Goal: Task Accomplishment & Management: Complete application form

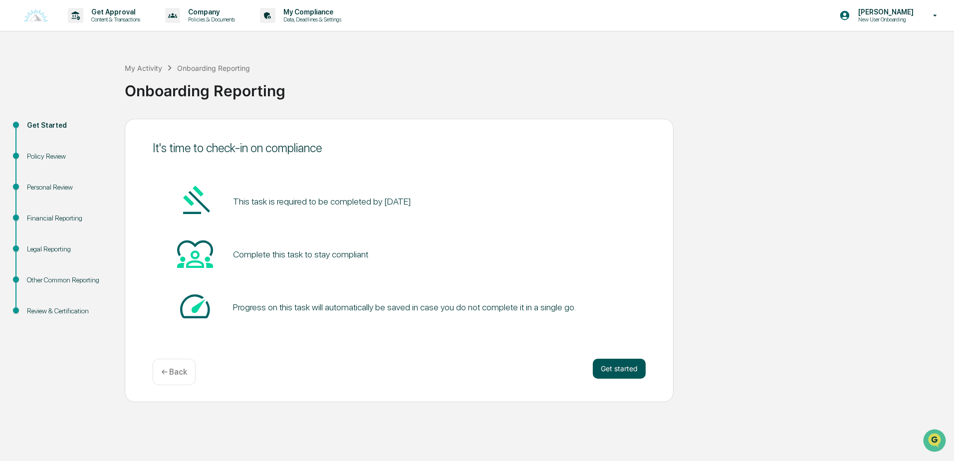
click at [605, 371] on button "Get started" at bounding box center [619, 369] width 53 height 20
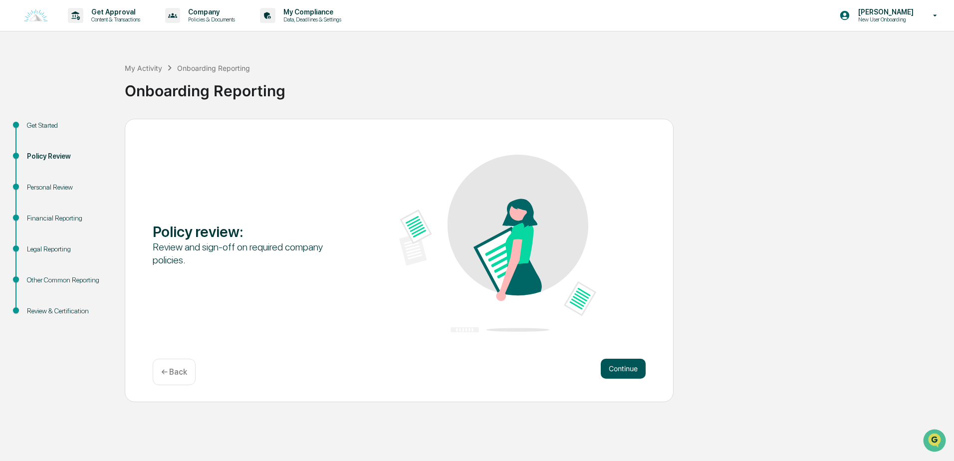
click at [606, 362] on button "Continue" at bounding box center [623, 369] width 45 height 20
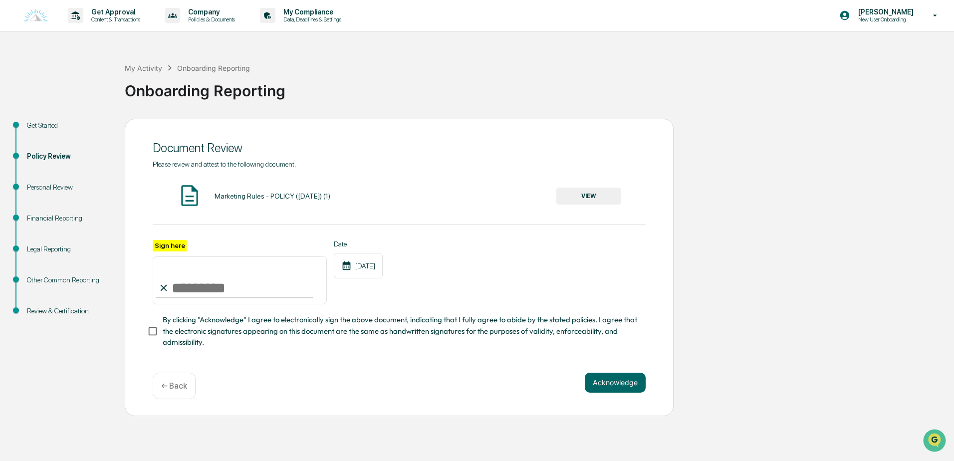
click at [240, 291] on input "Sign here" at bounding box center [240, 280] width 174 height 48
type input "**********"
click at [186, 328] on span "By clicking "Acknowledge" I agree to electronically sign the above document, in…" at bounding box center [400, 330] width 475 height 33
click at [617, 380] on button "Acknowledge" at bounding box center [615, 383] width 61 height 20
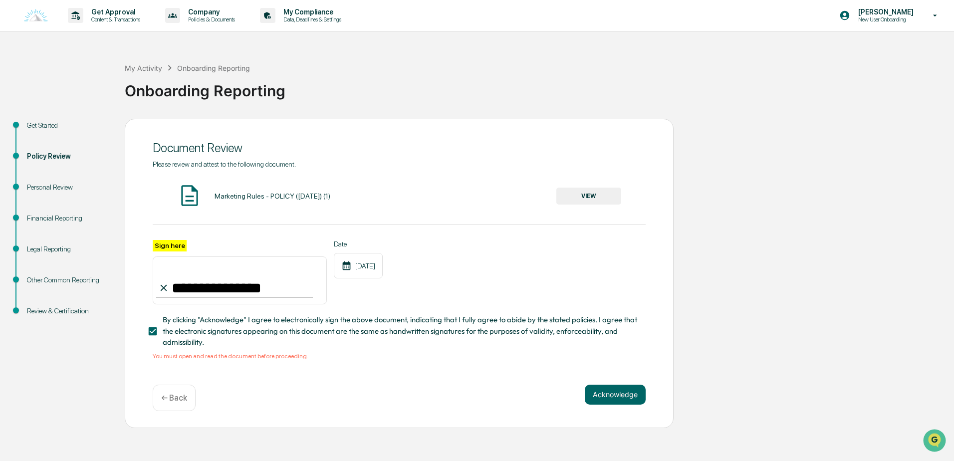
click at [597, 188] on button "VIEW" at bounding box center [588, 196] width 65 height 17
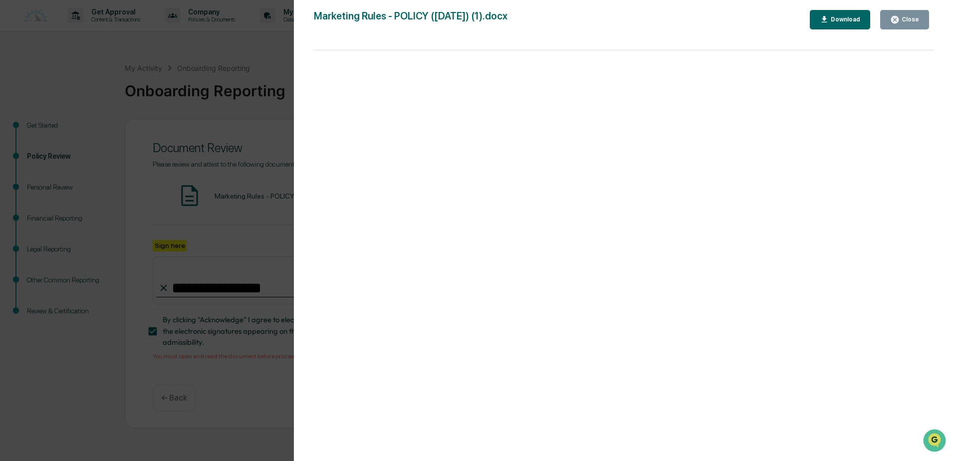
click at [229, 135] on div "Version History [DATE] 03:00 PM [PERSON_NAME] Marketing Rules - POLICY ([DATE])…" at bounding box center [477, 230] width 954 height 461
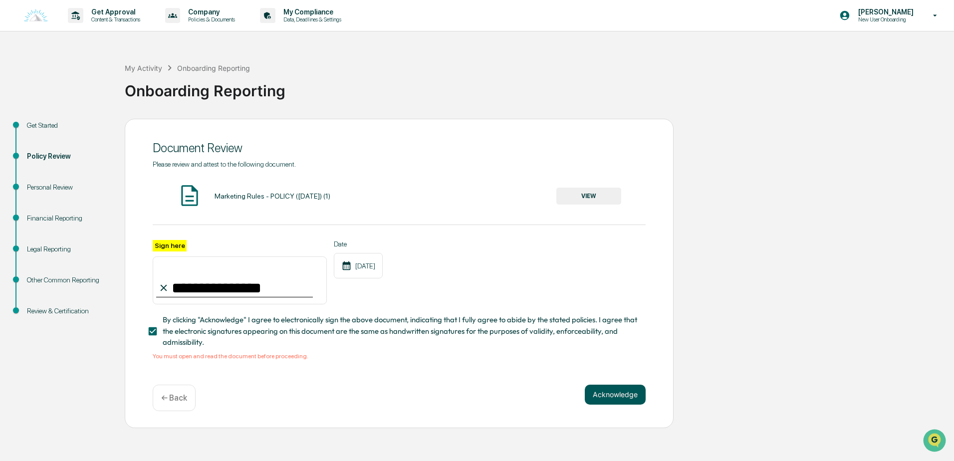
click at [608, 402] on button "Acknowledge" at bounding box center [615, 395] width 61 height 20
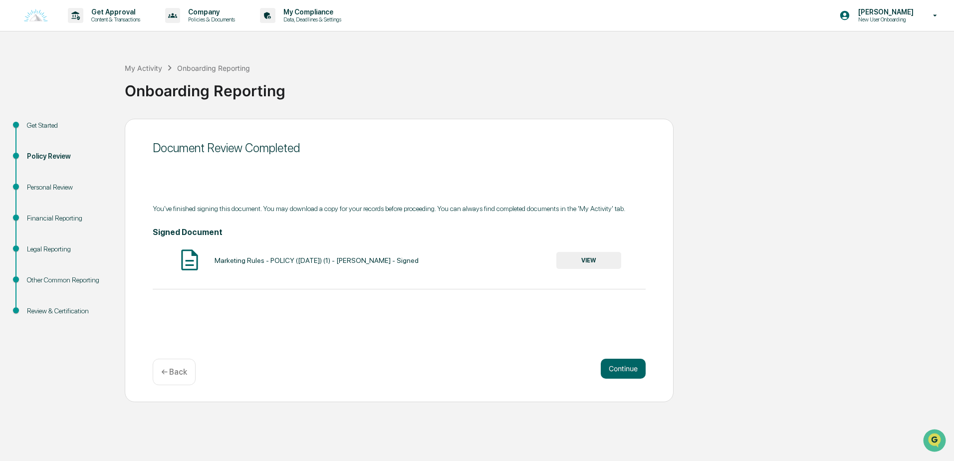
click at [572, 265] on button "VIEW" at bounding box center [588, 260] width 65 height 17
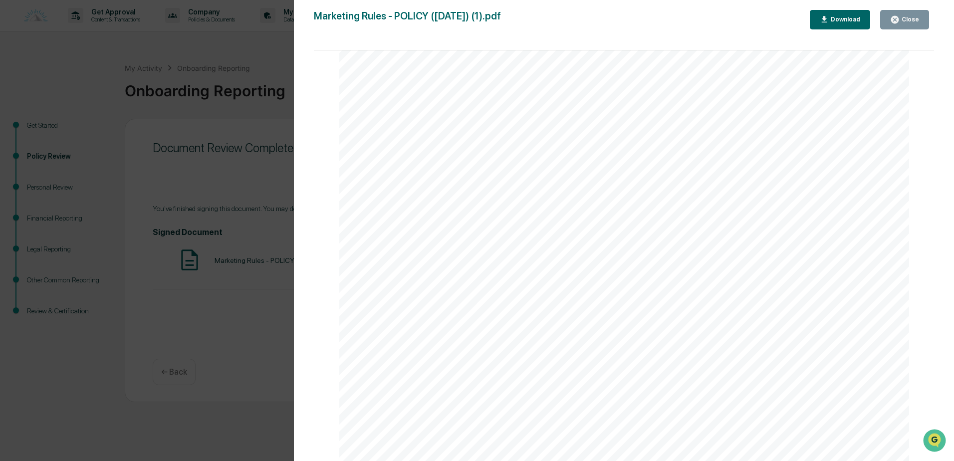
scroll to position [11256, 0]
click at [246, 198] on div "Version History [DATE] 12:38 PM [PERSON_NAME] Marketing Rules - POLICY ([DATE])…" at bounding box center [477, 230] width 954 height 461
click at [483, 35] on div "Marketing Rules - POLICY ([DATE]) (1).pdf Close Download Page 1/14 Golden Reser…" at bounding box center [624, 240] width 620 height 461
click at [893, 9] on div "Version History [DATE] 12:38 PM [PERSON_NAME] Marketing Rules - POLICY ([DATE])…" at bounding box center [624, 240] width 660 height 481
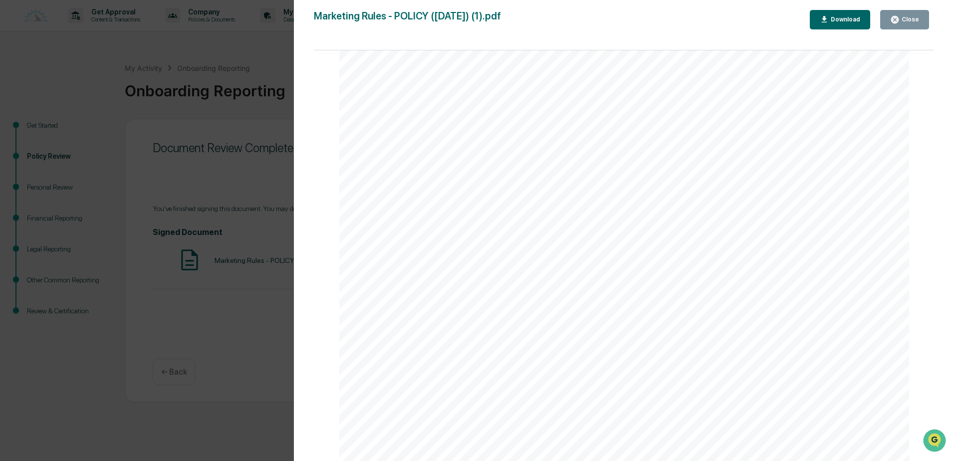
click at [898, 21] on icon "button" at bounding box center [894, 19] width 7 height 7
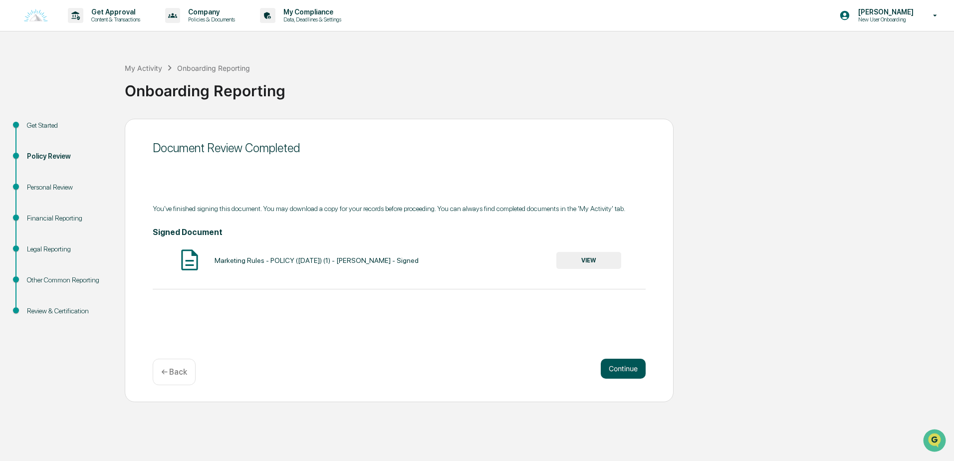
click at [639, 360] on button "Continue" at bounding box center [623, 369] width 45 height 20
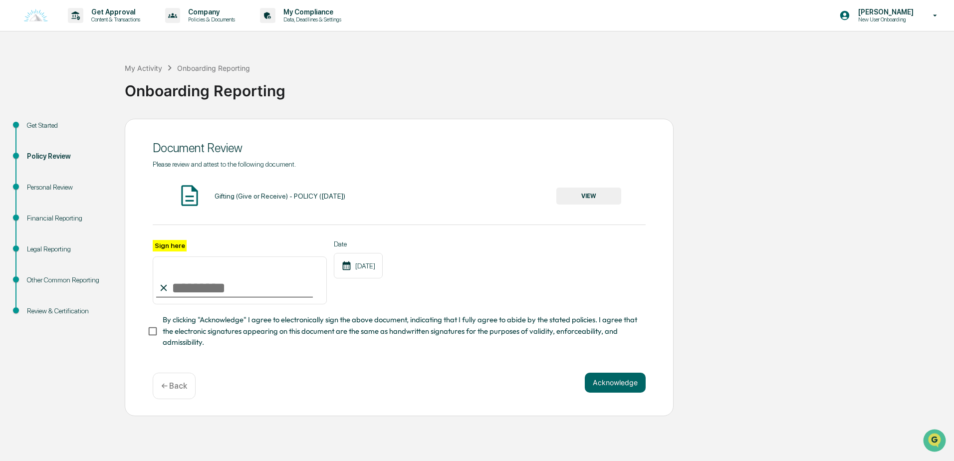
click at [241, 284] on input "Sign here" at bounding box center [240, 280] width 174 height 48
type input "**********"
click at [164, 338] on span "By clicking "Acknowledge" I agree to electronically sign the above document, in…" at bounding box center [400, 330] width 475 height 33
click at [604, 392] on button "Acknowledge" at bounding box center [615, 383] width 61 height 20
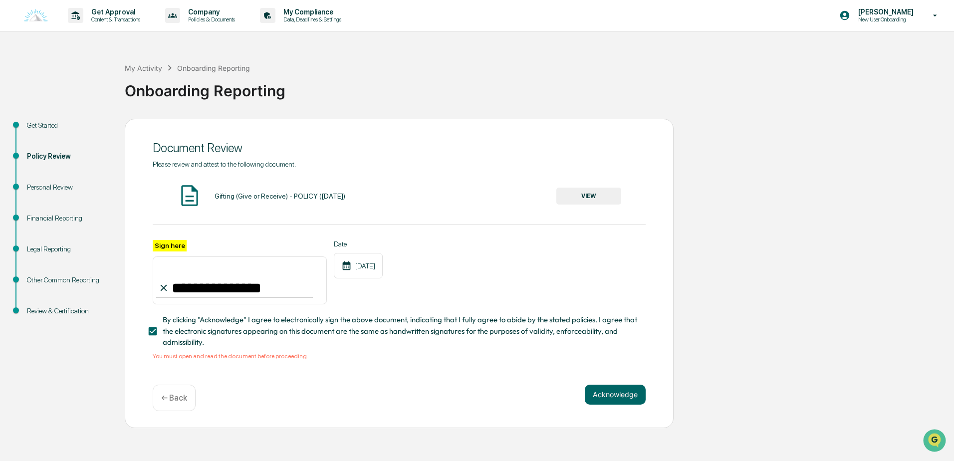
click at [575, 201] on button "VIEW" at bounding box center [588, 196] width 65 height 17
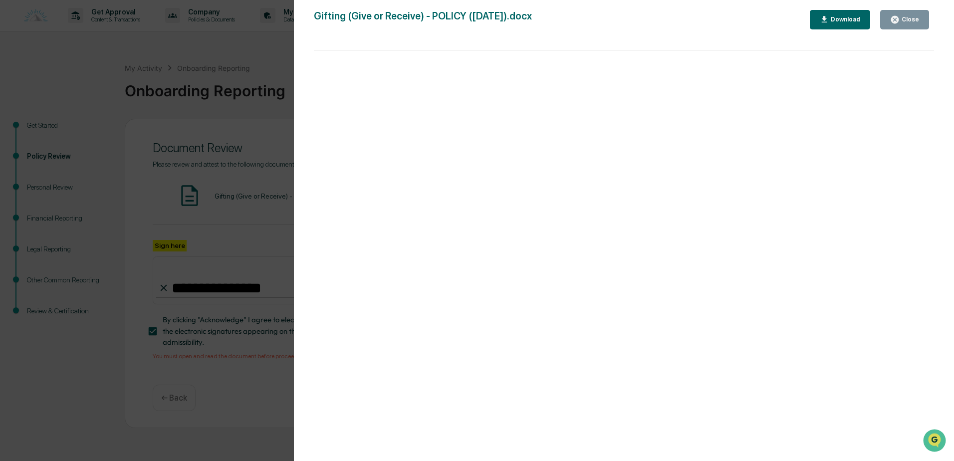
click at [895, 19] on icon "button" at bounding box center [894, 19] width 7 height 7
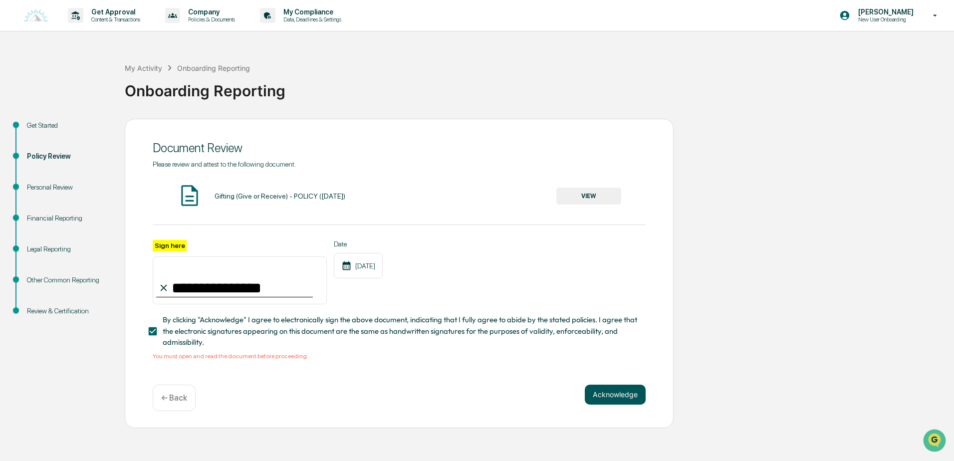
click at [630, 404] on button "Acknowledge" at bounding box center [615, 395] width 61 height 20
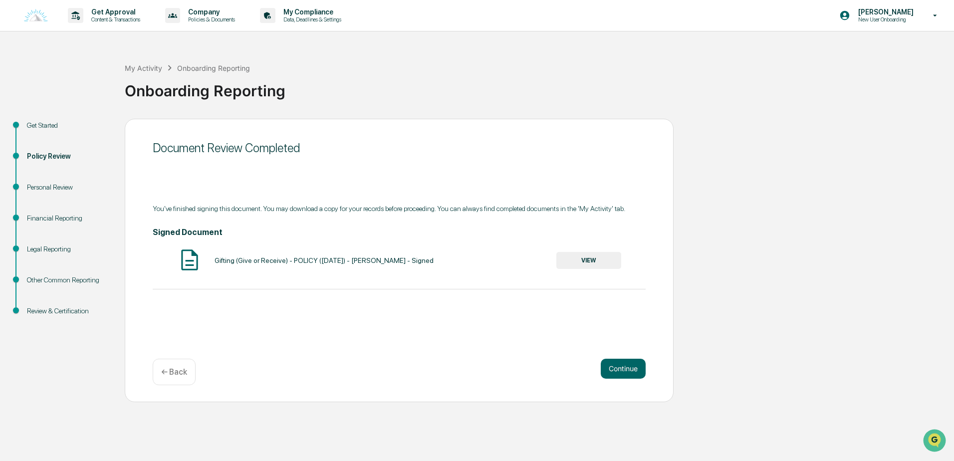
click at [589, 266] on button "VIEW" at bounding box center [588, 260] width 65 height 17
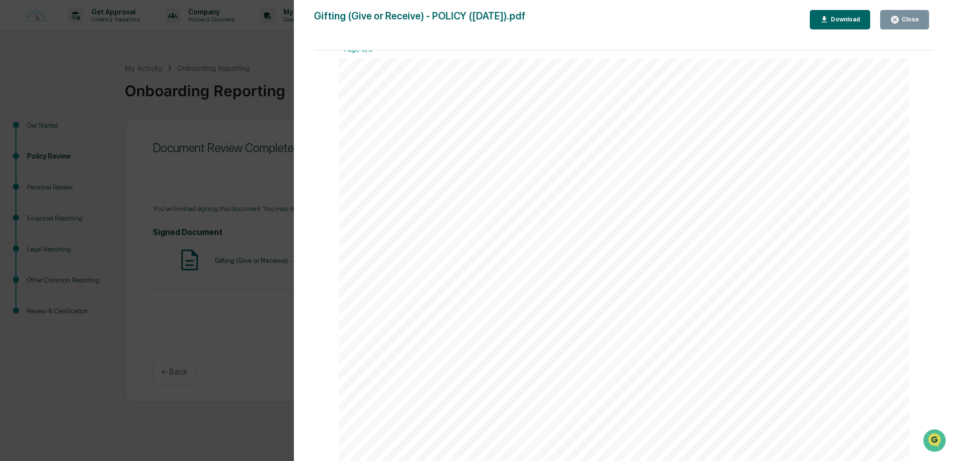
scroll to position [3591, 0]
click at [913, 23] on div "Close" at bounding box center [904, 19] width 29 height 9
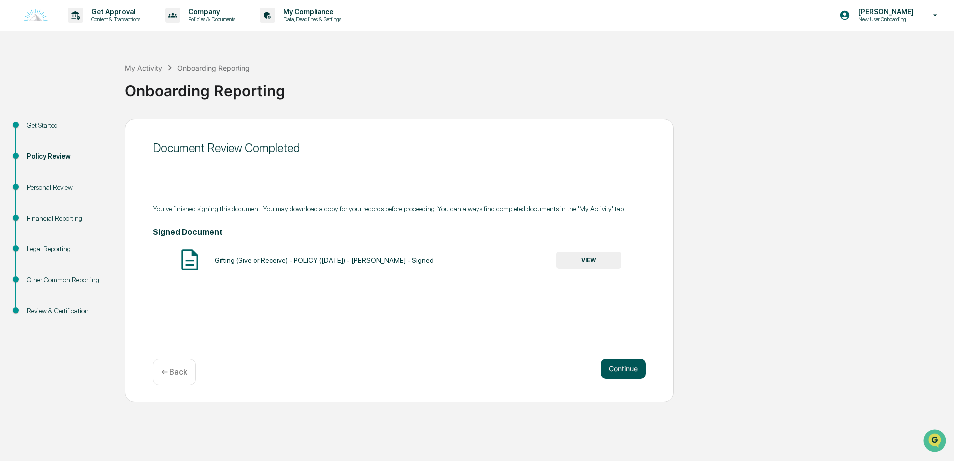
click at [640, 366] on button "Continue" at bounding box center [623, 369] width 45 height 20
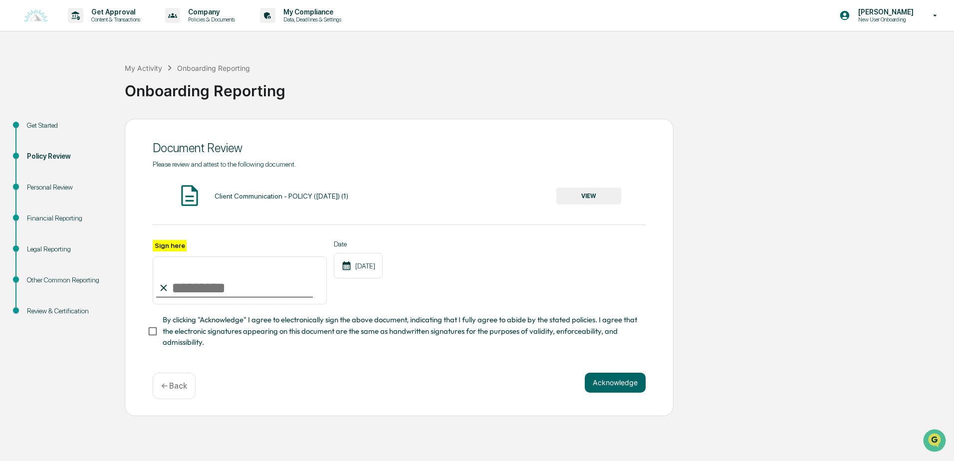
click at [575, 199] on button "VIEW" at bounding box center [588, 196] width 65 height 17
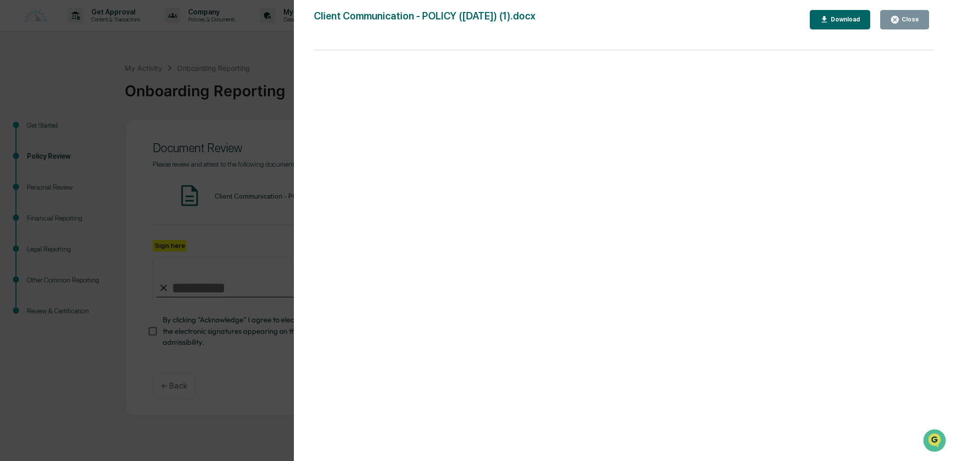
click at [907, 24] on button "Close" at bounding box center [904, 19] width 49 height 19
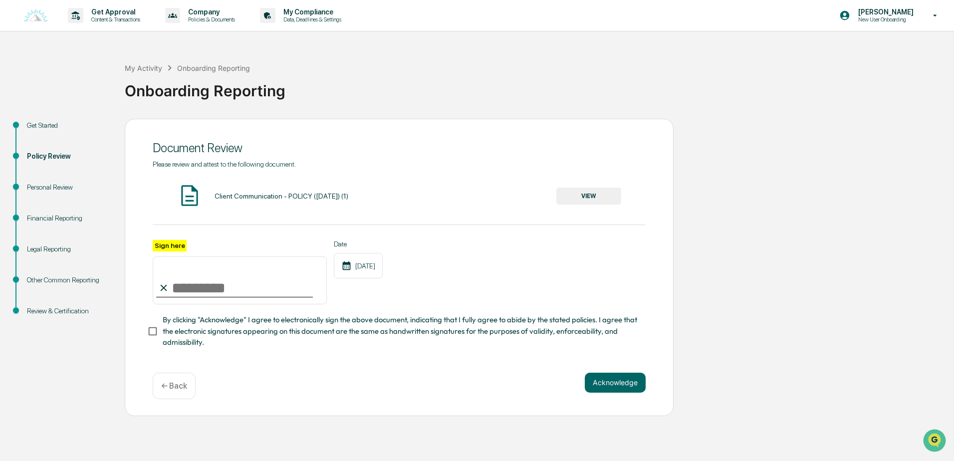
click at [208, 322] on span "By clicking "Acknowledge" I agree to electronically sign the above document, in…" at bounding box center [400, 330] width 475 height 33
click at [201, 292] on input "Sign here" at bounding box center [240, 280] width 174 height 48
type input "**********"
click at [598, 381] on button "Acknowledge" at bounding box center [615, 383] width 61 height 20
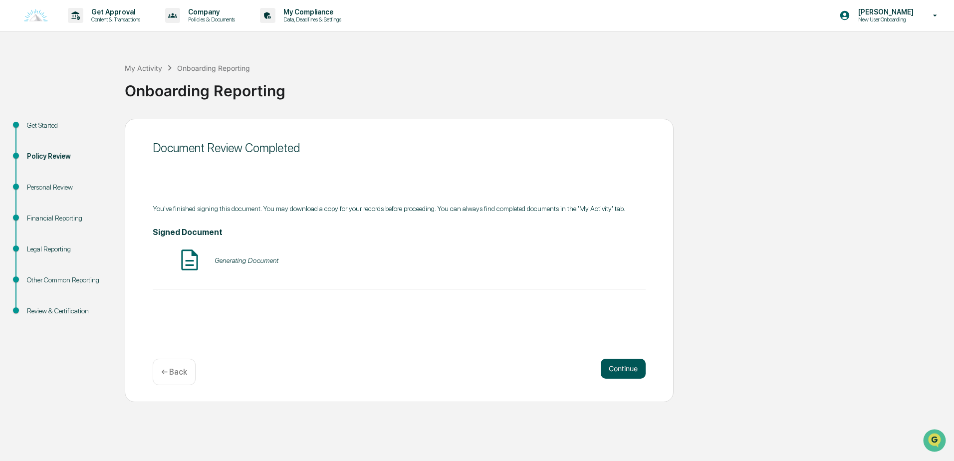
click at [607, 371] on button "Continue" at bounding box center [623, 369] width 45 height 20
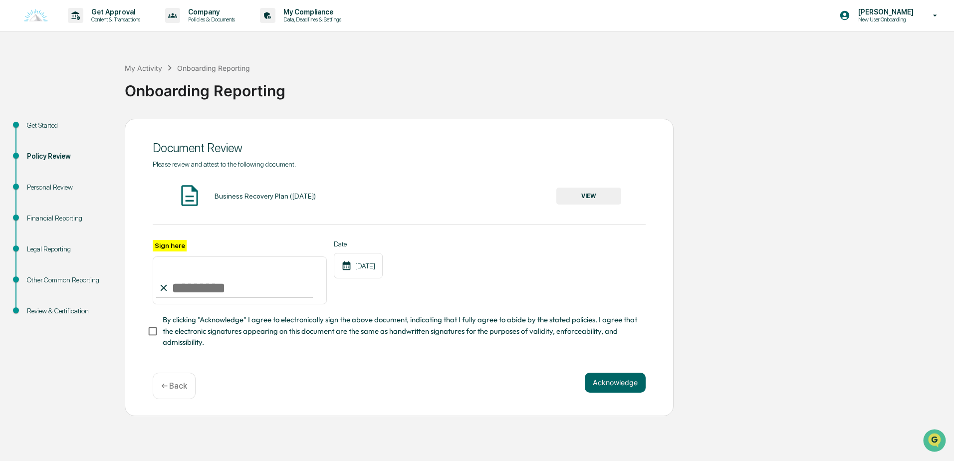
click at [598, 194] on button "VIEW" at bounding box center [588, 196] width 65 height 17
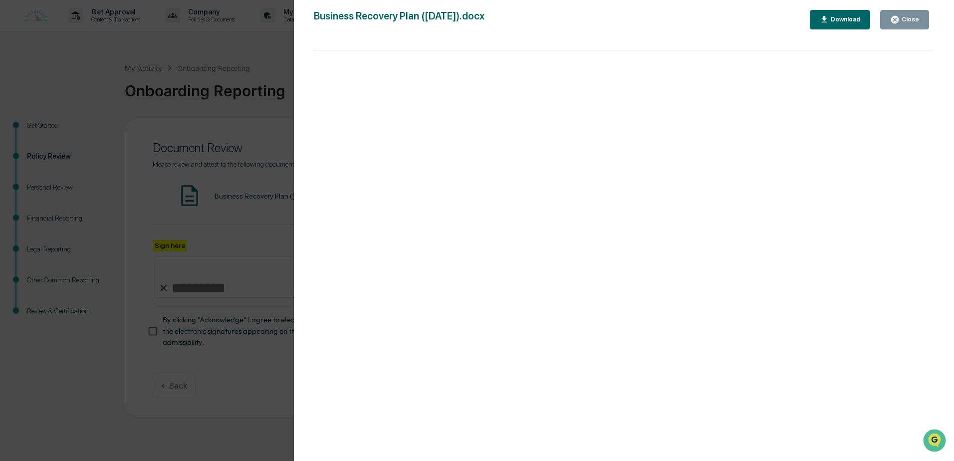
click at [896, 24] on button "Close" at bounding box center [904, 19] width 49 height 19
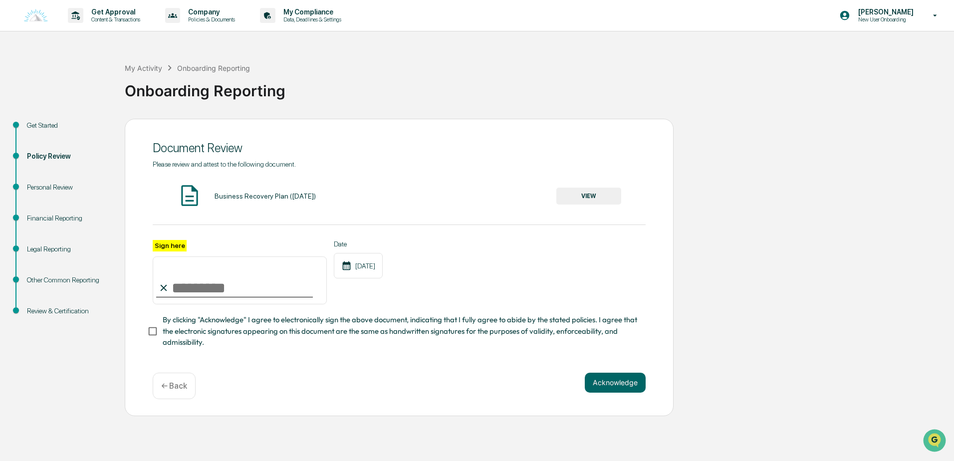
click at [271, 283] on input "Sign here" at bounding box center [240, 280] width 174 height 48
type input "**********"
click at [187, 333] on span "By clicking "Acknowledge" I agree to electronically sign the above document, in…" at bounding box center [400, 330] width 475 height 33
click at [634, 382] on button "Acknowledge" at bounding box center [615, 383] width 61 height 20
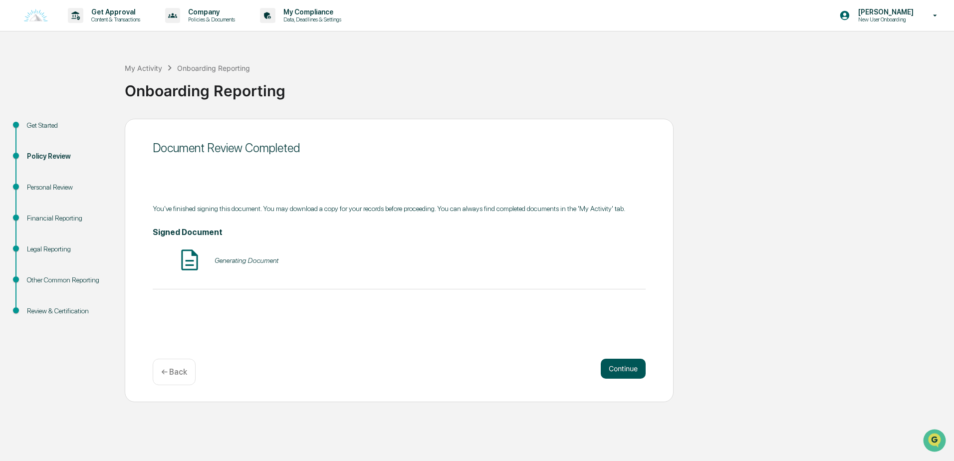
click at [614, 367] on button "Continue" at bounding box center [623, 369] width 45 height 20
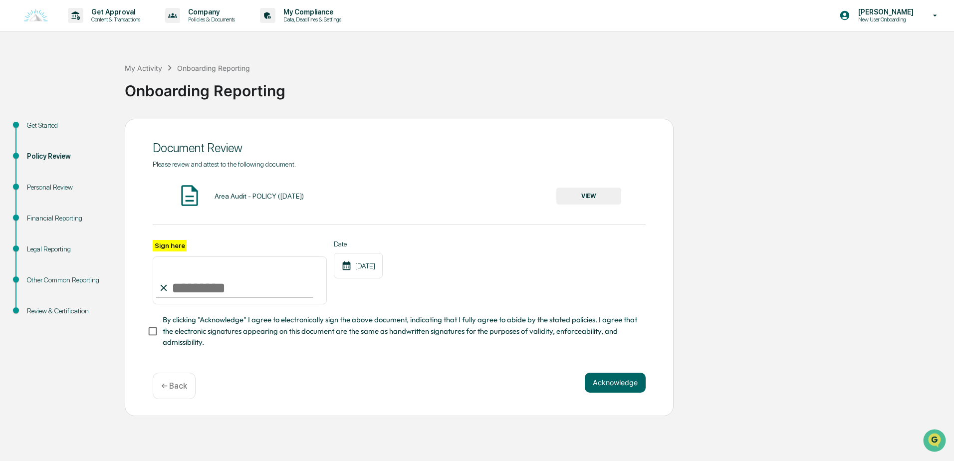
click at [598, 196] on button "VIEW" at bounding box center [588, 196] width 65 height 17
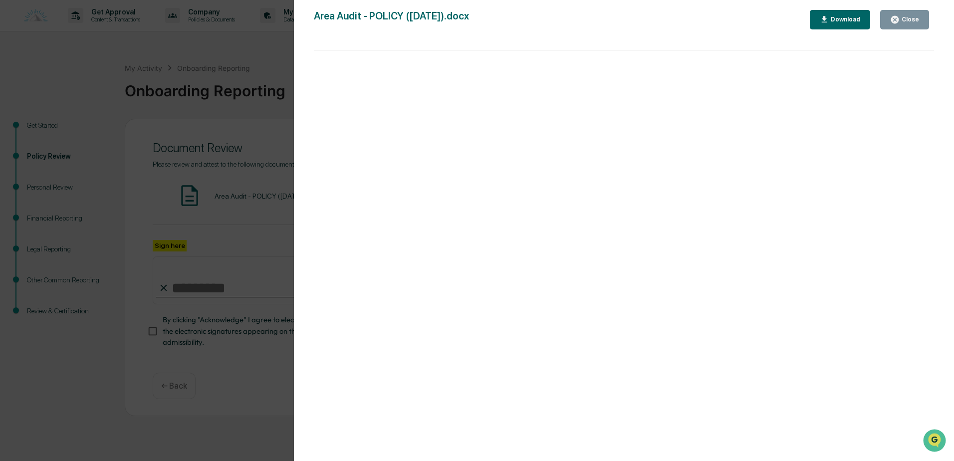
click at [883, 20] on button "Close" at bounding box center [904, 19] width 49 height 19
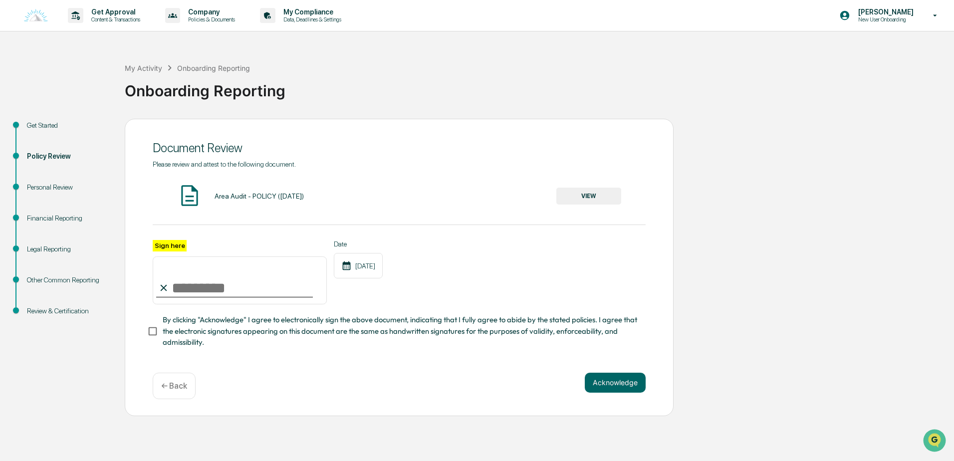
click at [306, 280] on input "Sign here" at bounding box center [240, 280] width 174 height 48
type input "**********"
click at [207, 323] on span "By clicking "Acknowledge" I agree to electronically sign the above document, in…" at bounding box center [400, 330] width 475 height 33
click at [601, 388] on button "Acknowledge" at bounding box center [615, 383] width 61 height 20
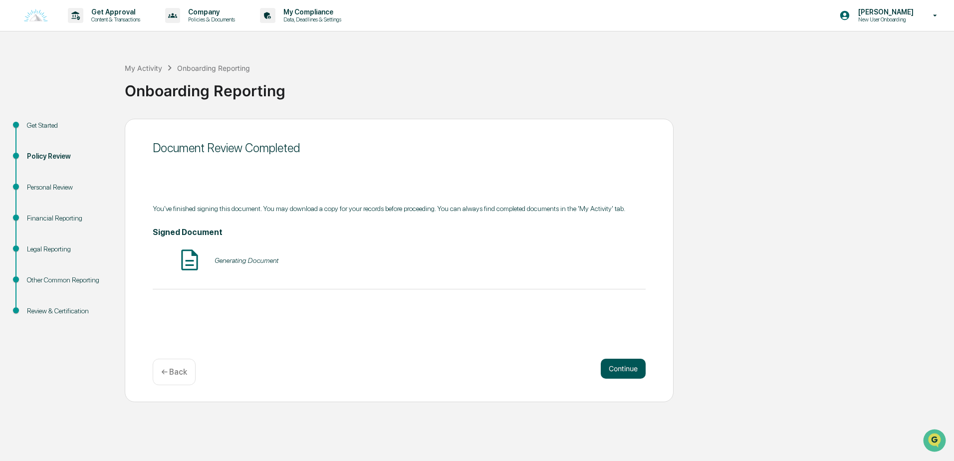
click at [627, 372] on button "Continue" at bounding box center [623, 369] width 45 height 20
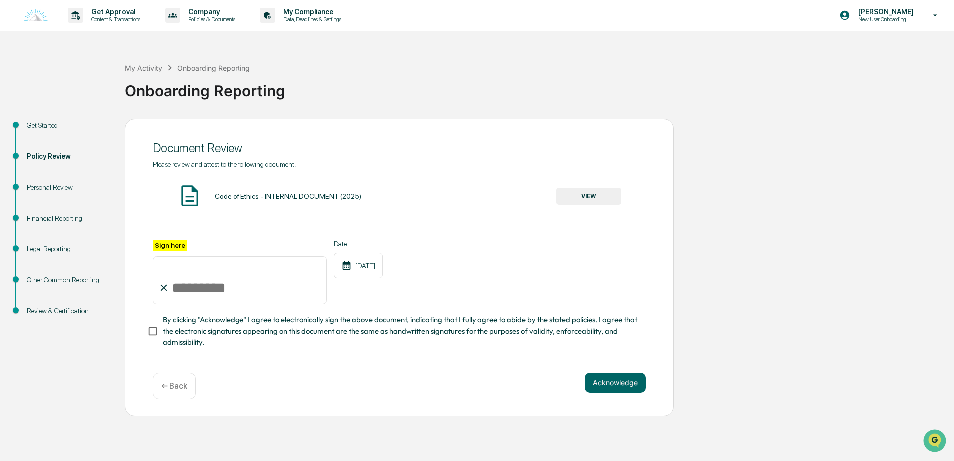
click at [592, 205] on div "Code of Ethics - INTERNAL DOCUMENT (2025) VIEW" at bounding box center [399, 196] width 493 height 26
click at [592, 202] on button "VIEW" at bounding box center [588, 196] width 65 height 17
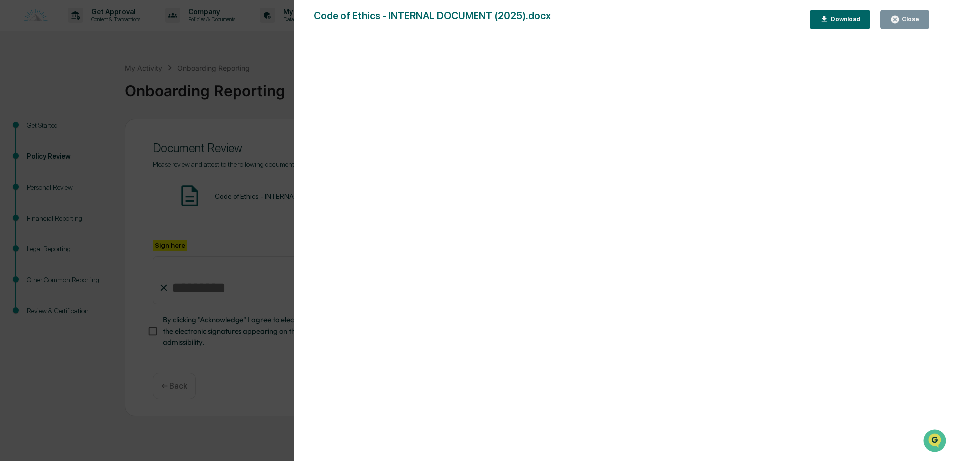
click at [883, 27] on button "Close" at bounding box center [904, 19] width 49 height 19
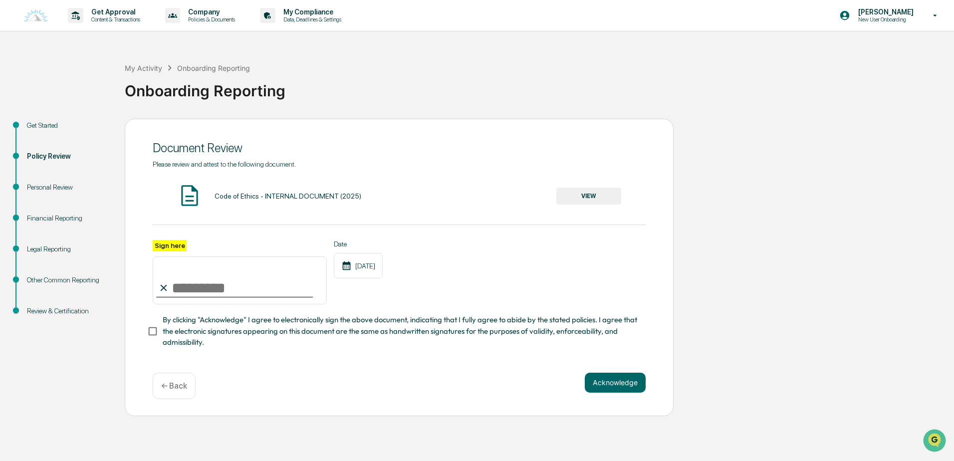
click at [257, 291] on input "Sign here" at bounding box center [240, 280] width 174 height 48
type input "**********"
click at [206, 336] on span "By clicking "Acknowledge" I agree to electronically sign the above document, in…" at bounding box center [400, 330] width 475 height 33
click at [593, 387] on button "Acknowledge" at bounding box center [615, 383] width 61 height 20
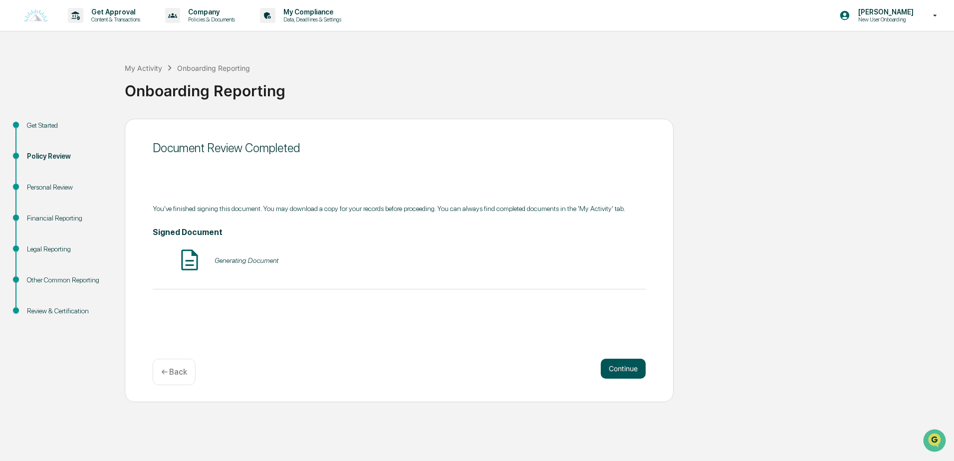
click at [616, 367] on button "Continue" at bounding box center [623, 369] width 45 height 20
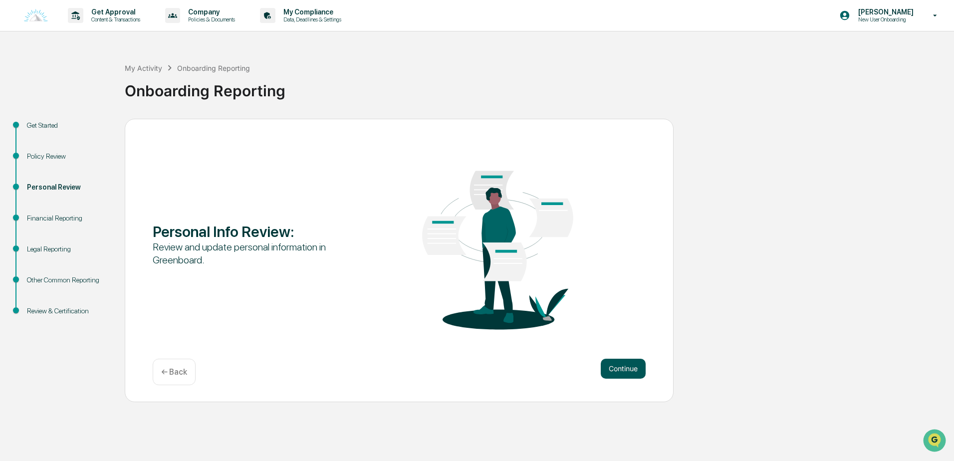
click at [611, 367] on button "Continue" at bounding box center [623, 369] width 45 height 20
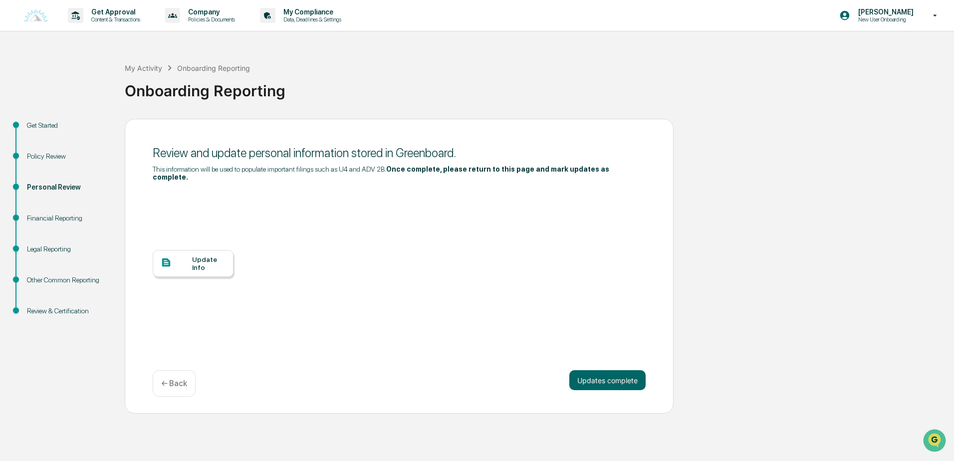
click at [219, 259] on div "Update Info" at bounding box center [208, 263] width 33 height 16
click at [222, 258] on div "Update Info" at bounding box center [208, 263] width 33 height 16
click at [612, 376] on button "Updates complete" at bounding box center [607, 380] width 76 height 20
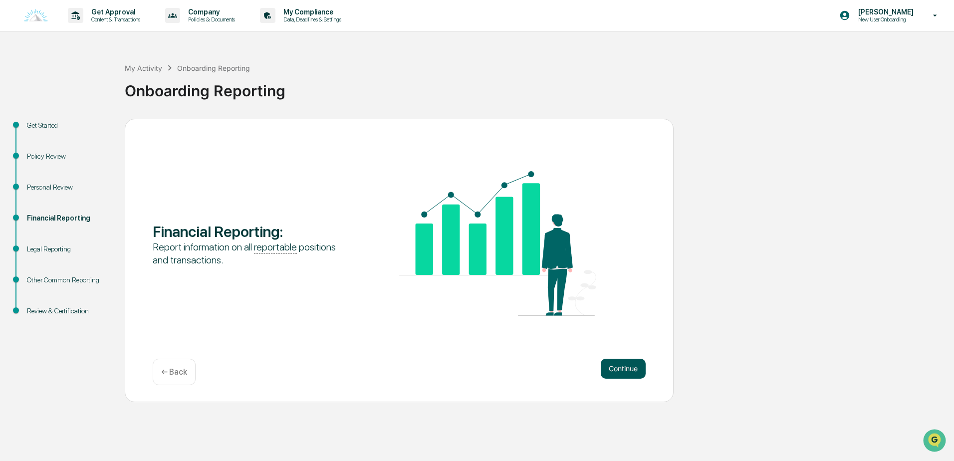
click at [614, 371] on button "Continue" at bounding box center [623, 369] width 45 height 20
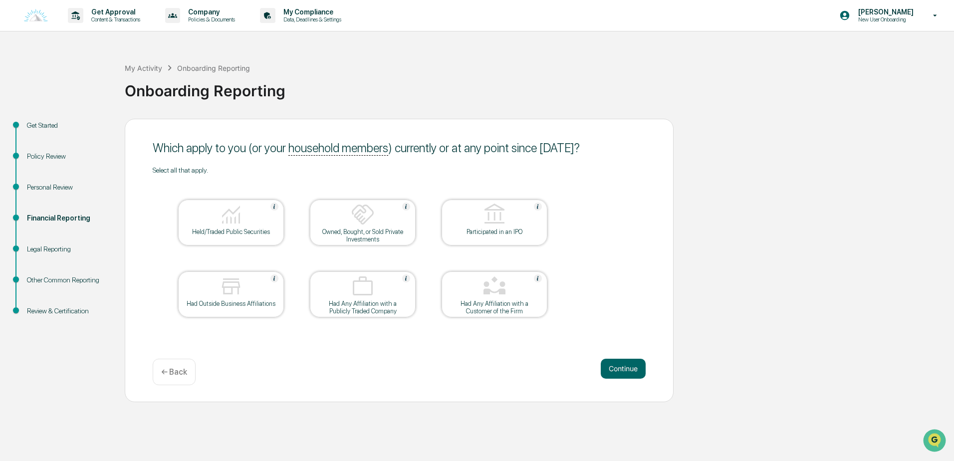
click at [232, 239] on div "Held/Traded Public Securities" at bounding box center [231, 223] width 106 height 46
click at [607, 361] on button "Continue" at bounding box center [623, 369] width 45 height 20
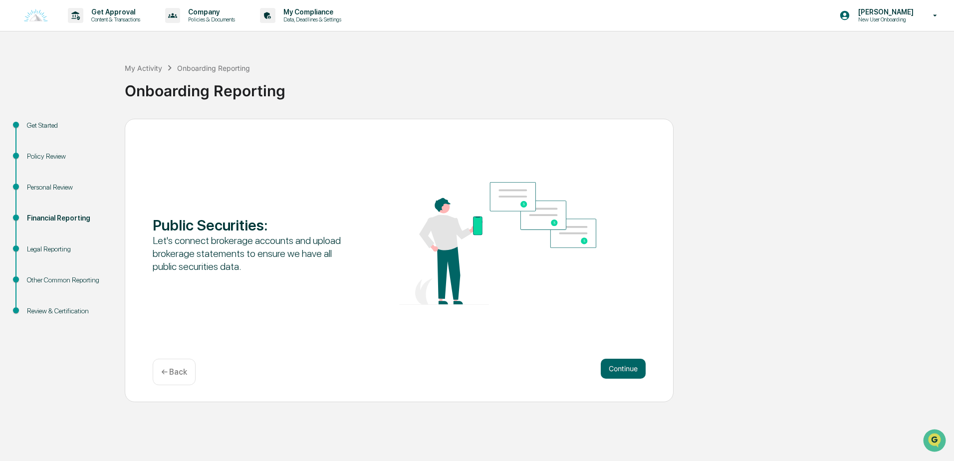
click at [593, 366] on div "Continue ← Back" at bounding box center [399, 372] width 493 height 26
click at [603, 367] on button "Continue" at bounding box center [623, 369] width 45 height 20
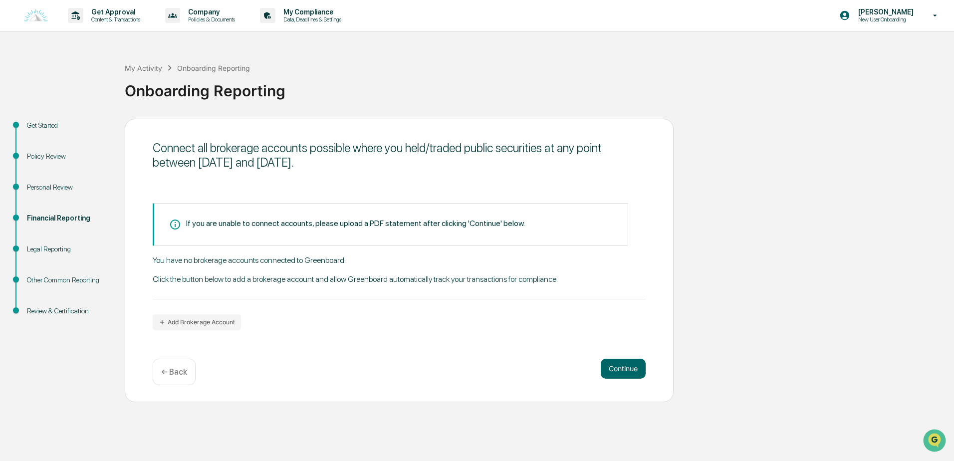
click at [166, 369] on p "← Back" at bounding box center [174, 371] width 26 height 9
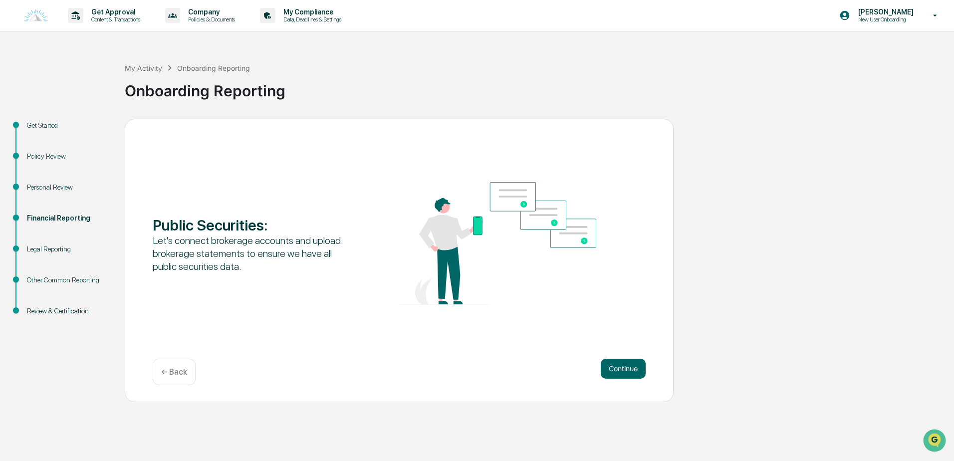
click at [166, 369] on p "← Back" at bounding box center [174, 371] width 26 height 9
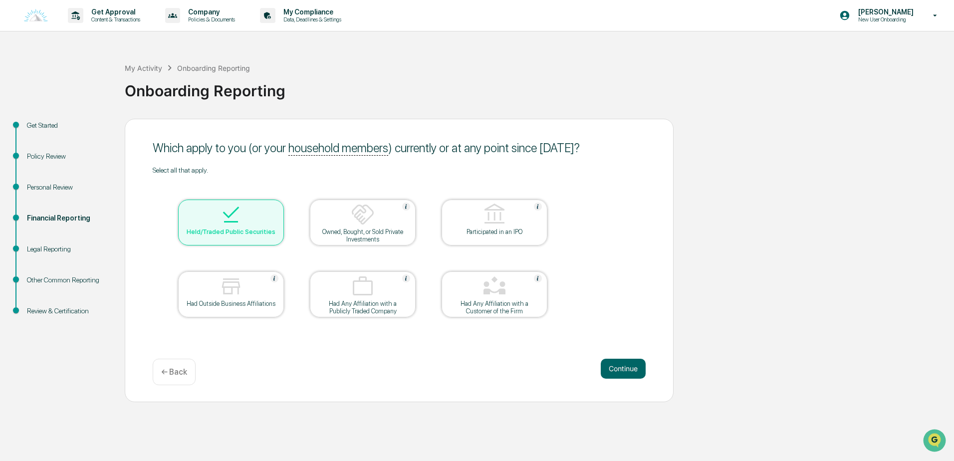
click at [233, 223] on img at bounding box center [231, 215] width 24 height 24
click at [608, 366] on button "Continue" at bounding box center [623, 369] width 45 height 20
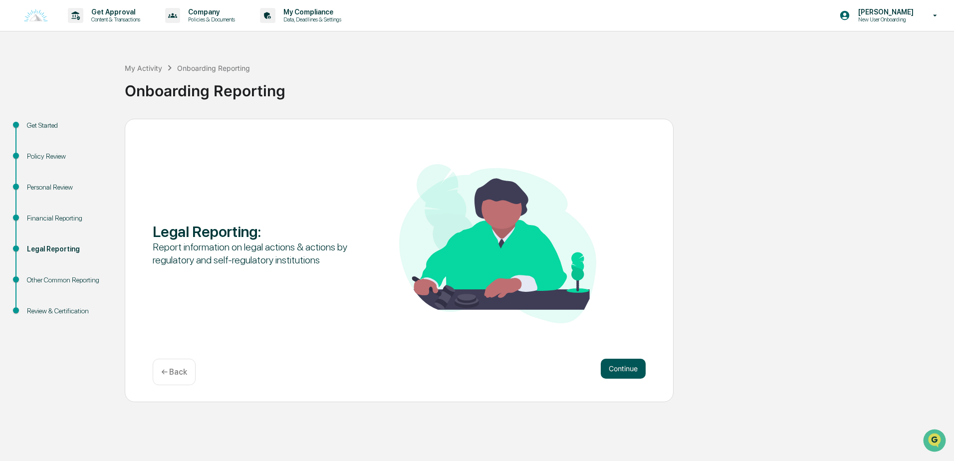
click at [605, 367] on button "Continue" at bounding box center [623, 369] width 45 height 20
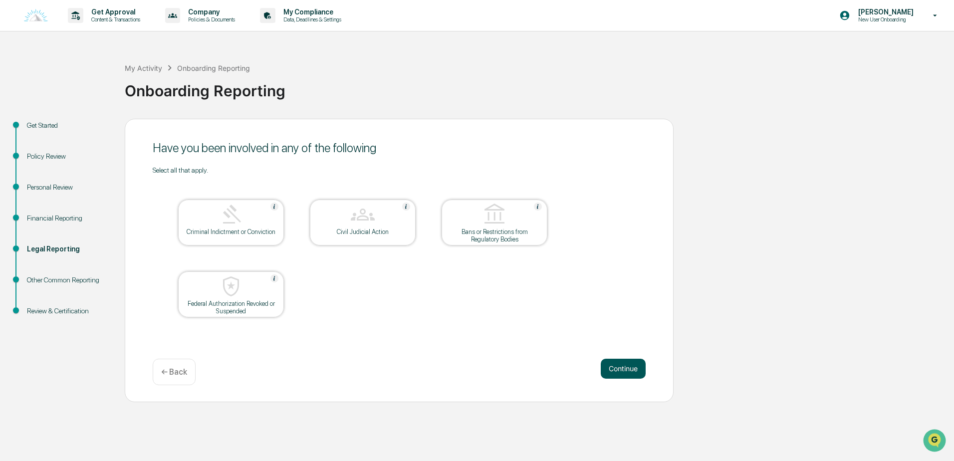
click at [617, 369] on button "Continue" at bounding box center [623, 369] width 45 height 20
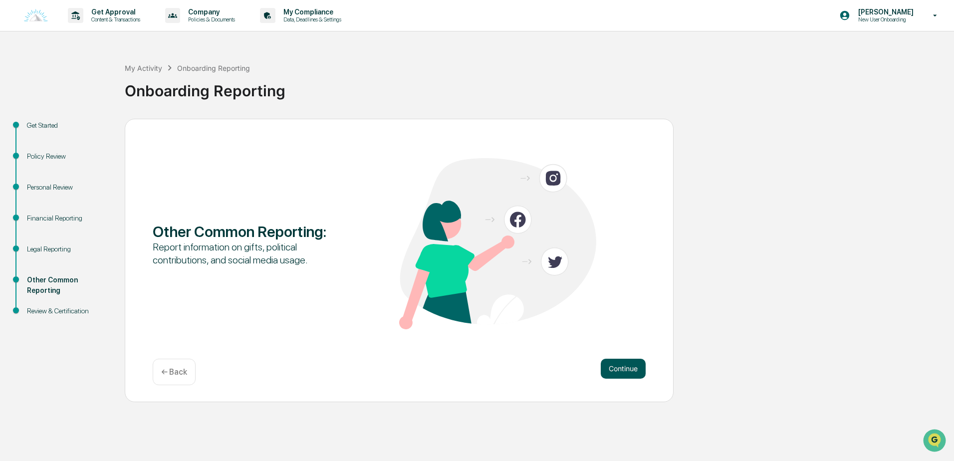
click at [614, 368] on button "Continue" at bounding box center [623, 369] width 45 height 20
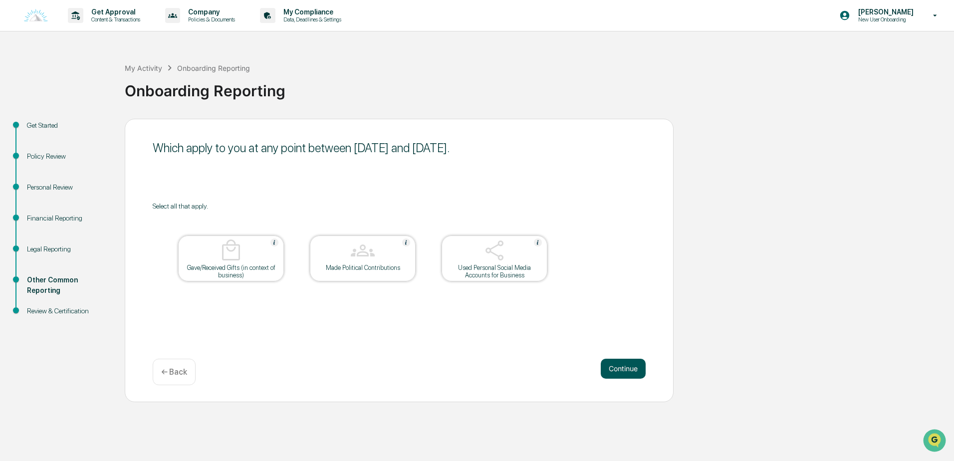
click at [605, 372] on button "Continue" at bounding box center [623, 369] width 45 height 20
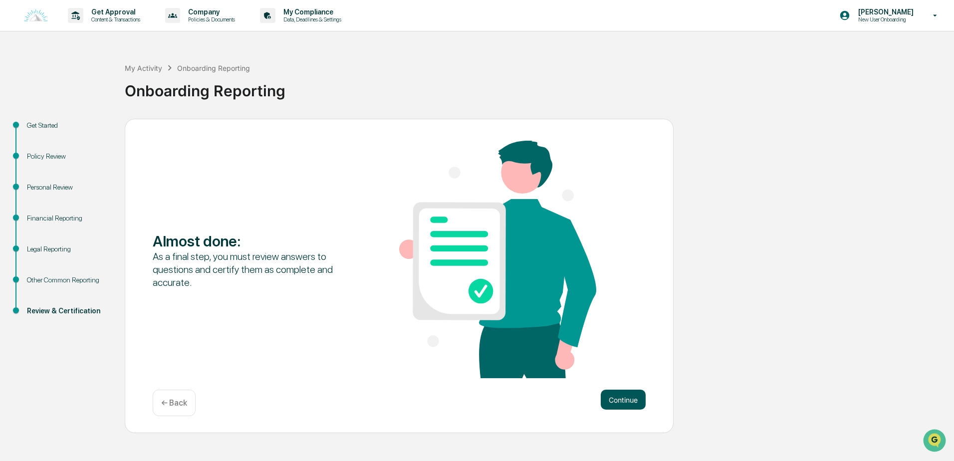
click at [610, 396] on button "Continue" at bounding box center [623, 400] width 45 height 20
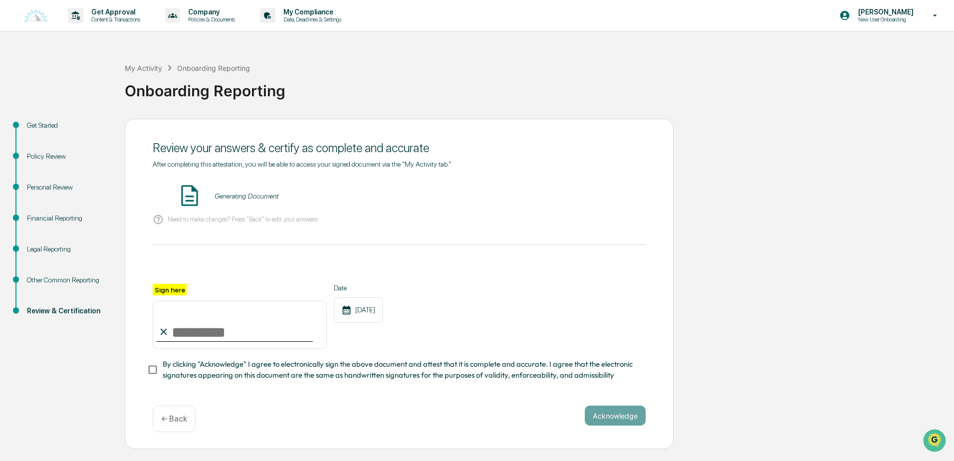
click at [249, 340] on input "Sign here" at bounding box center [240, 325] width 174 height 48
click at [506, 237] on div "After completing this attestation, you will be able to access your signed docum…" at bounding box center [399, 270] width 493 height 221
click at [291, 332] on input "Sign here" at bounding box center [240, 325] width 174 height 48
type input "**********"
click at [584, 195] on button "VIEW" at bounding box center [588, 196] width 65 height 17
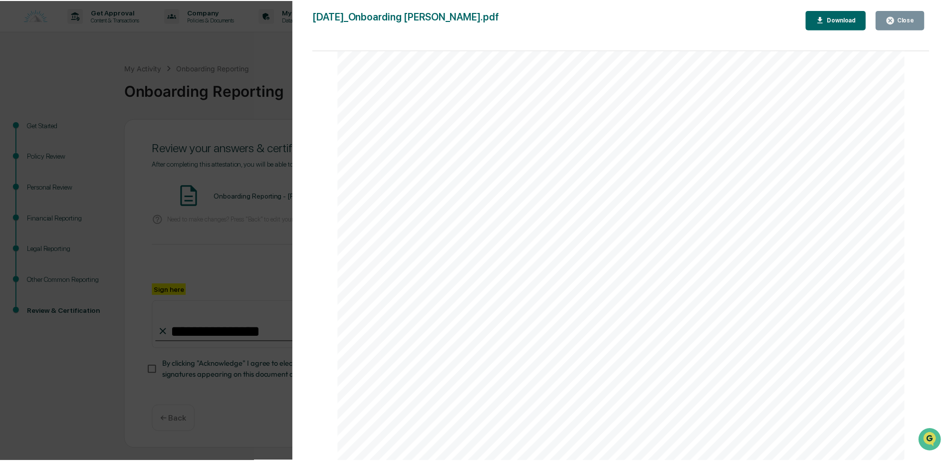
scroll to position [2935, 0]
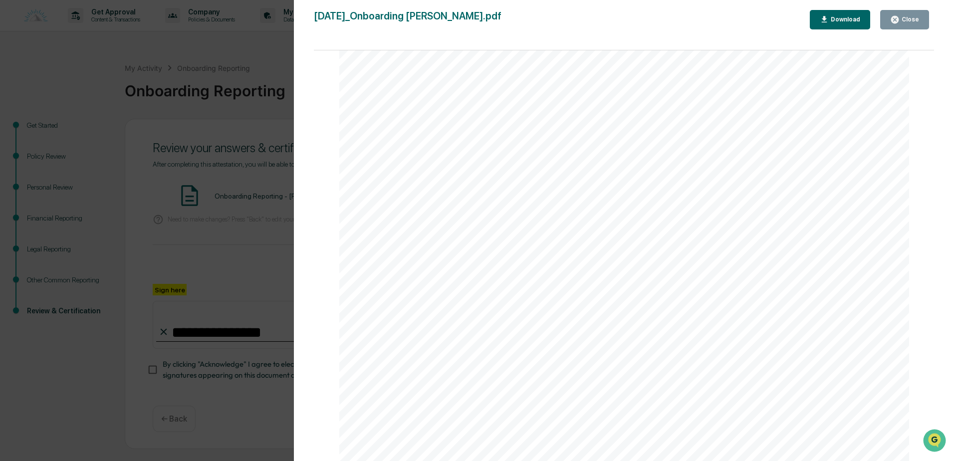
click at [883, 25] on button "Close" at bounding box center [904, 19] width 49 height 19
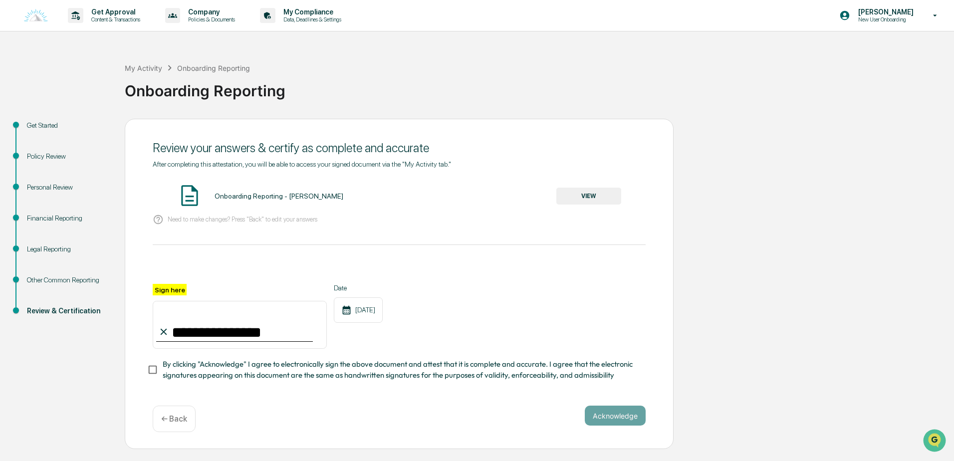
click at [311, 377] on span "By clicking "Acknowledge" I agree to electronically sign the above document and…" at bounding box center [400, 370] width 475 height 22
click at [605, 420] on button "Acknowledge" at bounding box center [615, 416] width 61 height 20
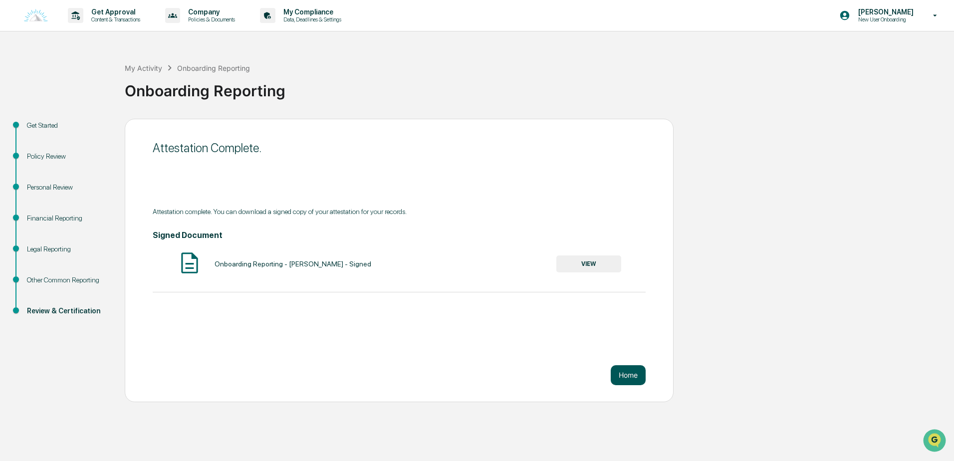
click at [635, 378] on button "Home" at bounding box center [628, 375] width 35 height 20
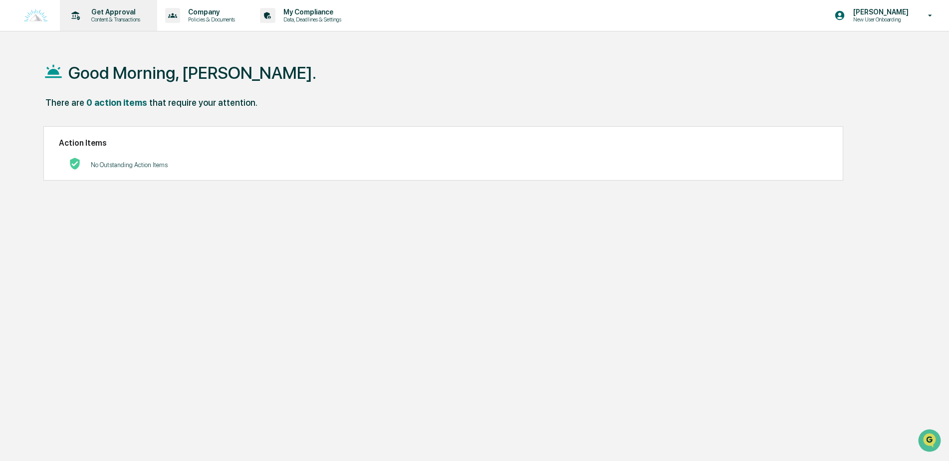
click at [119, 22] on p "Content & Transactions" at bounding box center [114, 19] width 62 height 7
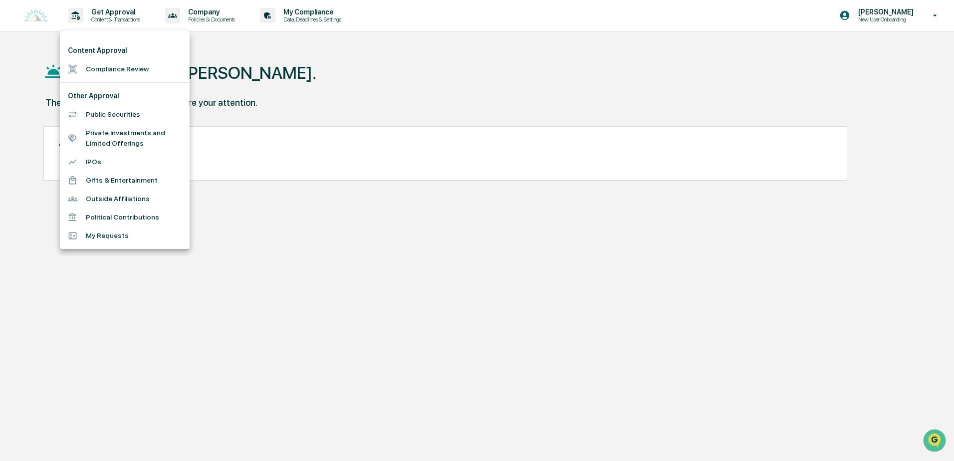
click at [216, 15] on div at bounding box center [477, 230] width 954 height 461
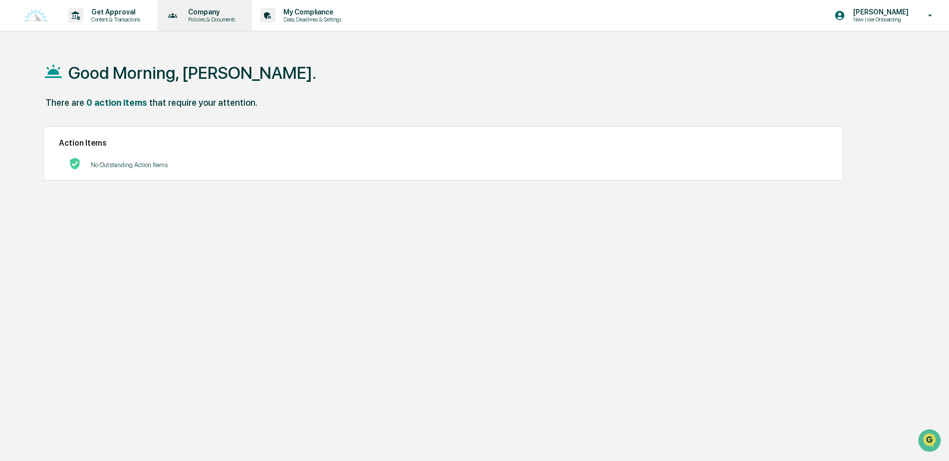
click at [222, 12] on p "Company" at bounding box center [210, 12] width 60 height 8
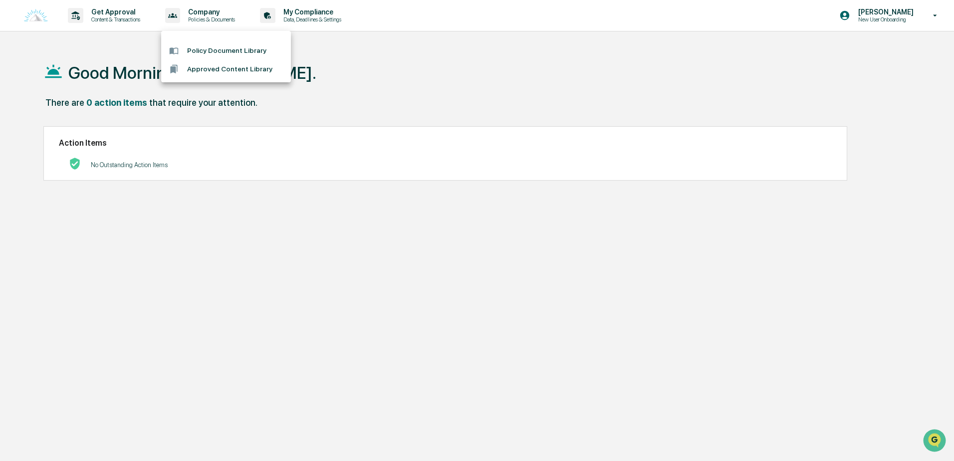
click at [857, 21] on div at bounding box center [477, 230] width 954 height 461
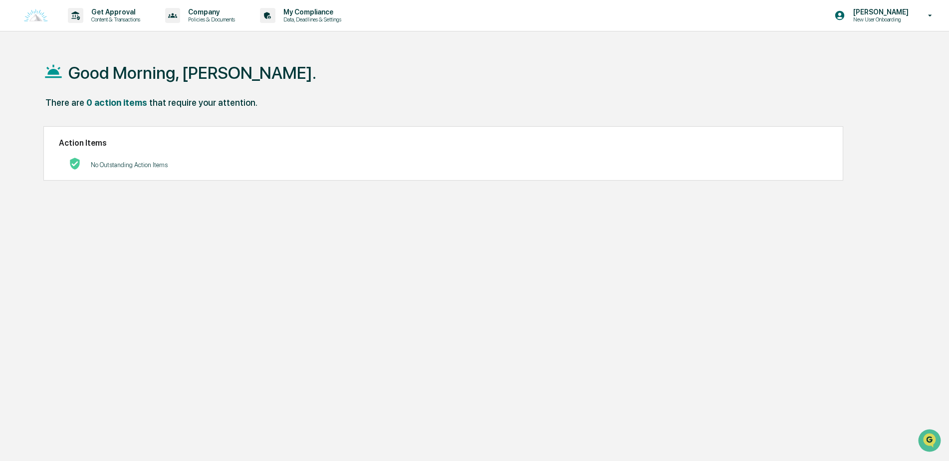
click at [872, 18] on p "New User Onboarding" at bounding box center [879, 19] width 68 height 7
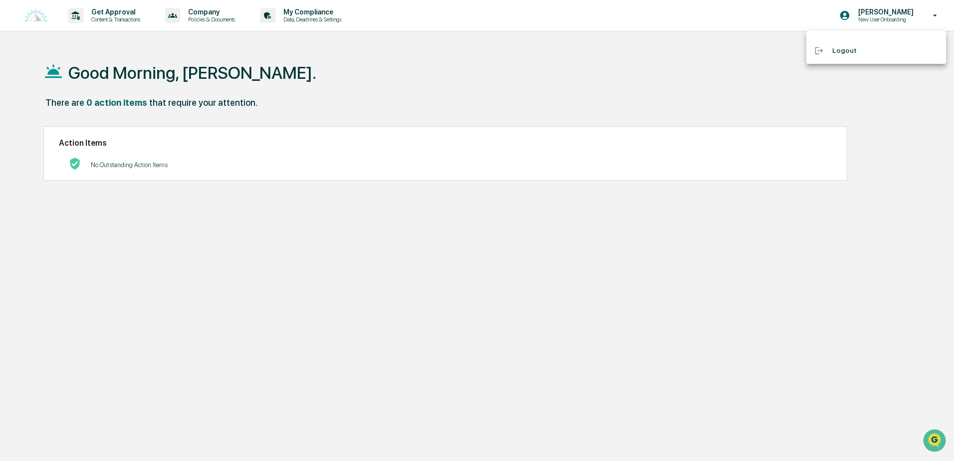
drag, startPoint x: 817, startPoint y: 17, endPoint x: 787, endPoint y: 19, distance: 30.0
click at [814, 18] on div at bounding box center [477, 230] width 954 height 461
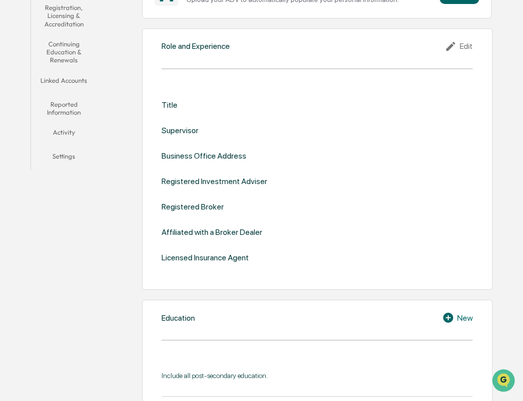
scroll to position [150, 0]
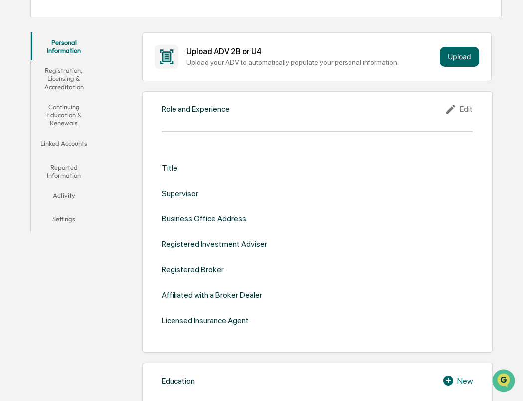
click at [461, 107] on div "Edit" at bounding box center [459, 109] width 28 height 12
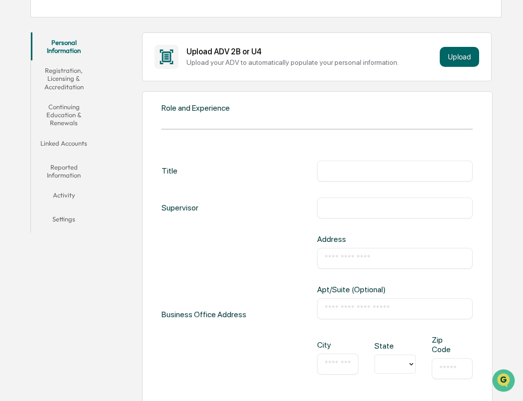
click at [396, 179] on div "​" at bounding box center [395, 171] width 156 height 21
click at [396, 173] on input "text" at bounding box center [395, 171] width 141 height 10
type input "**********"
click at [354, 257] on input "text" at bounding box center [395, 258] width 141 height 10
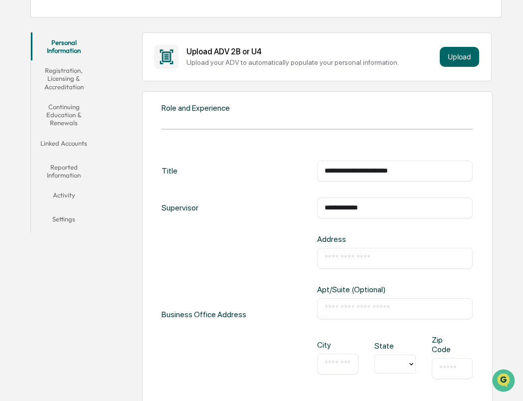
type input "**********"
type input "**"
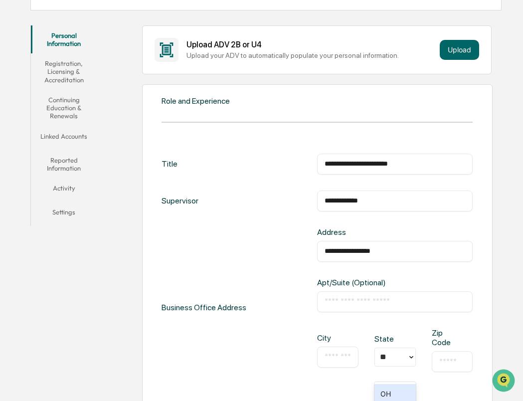
scroll to position [175, 0]
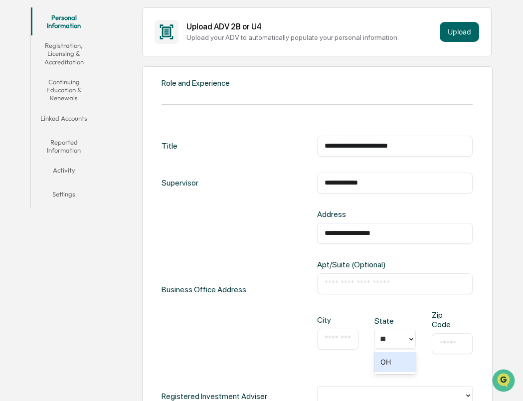
type input "**********"
click at [351, 343] on div "​" at bounding box center [337, 339] width 41 height 21
click at [342, 343] on input "text" at bounding box center [338, 339] width 26 height 10
type input "******"
type input "*****"
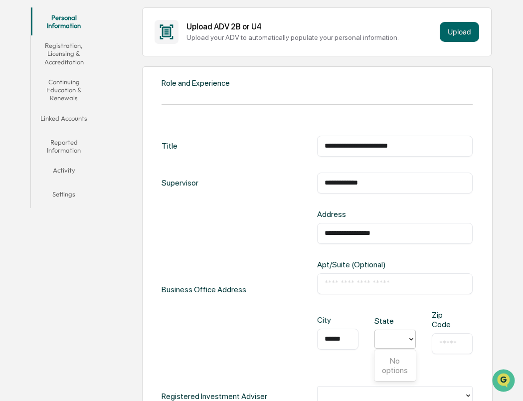
click at [442, 344] on input "text" at bounding box center [452, 344] width 26 height 10
type input "*****"
click at [252, 357] on div "**********" at bounding box center [318, 289] width 312 height 161
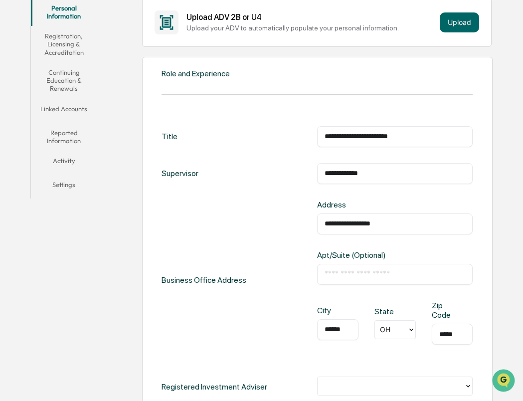
scroll to position [337, 0]
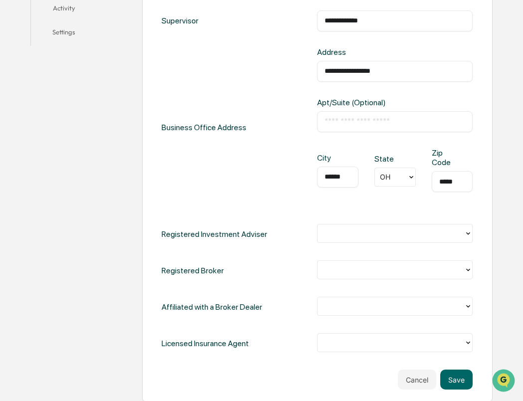
click at [343, 233] on div at bounding box center [391, 233] width 137 height 11
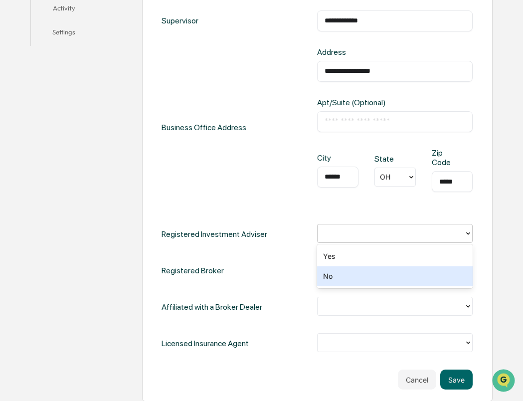
click at [351, 280] on div "No" at bounding box center [395, 276] width 156 height 20
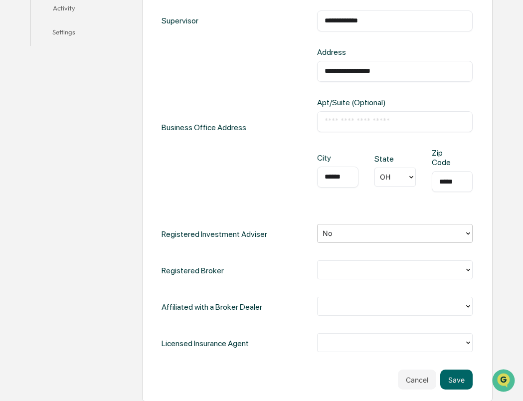
click at [347, 269] on div at bounding box center [391, 269] width 137 height 11
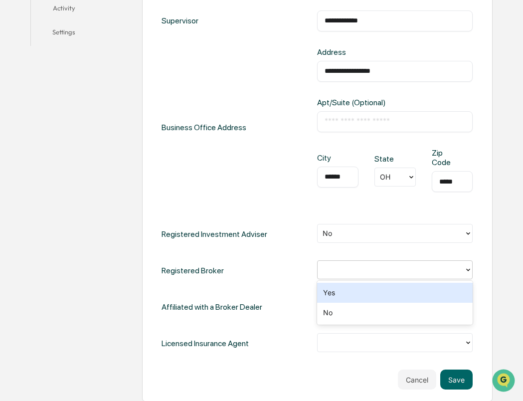
click at [346, 293] on div "Yes" at bounding box center [395, 293] width 156 height 20
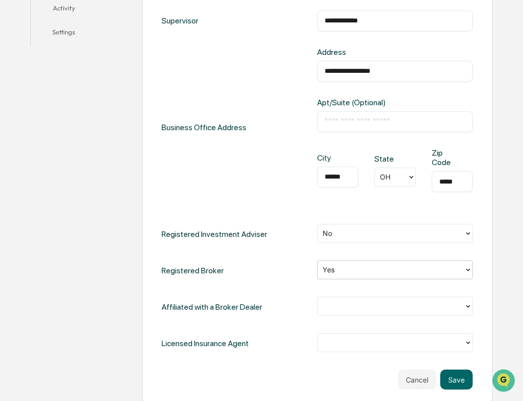
click at [338, 304] on div at bounding box center [391, 306] width 137 height 11
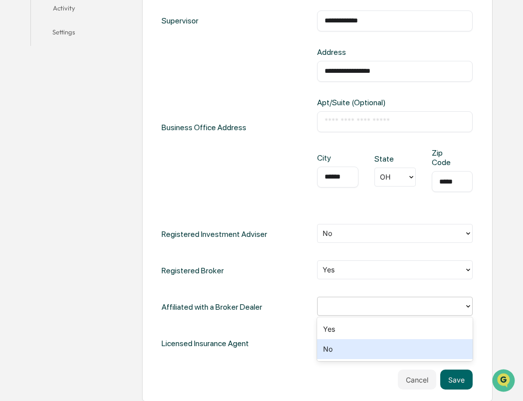
click at [340, 358] on div "No" at bounding box center [395, 349] width 156 height 20
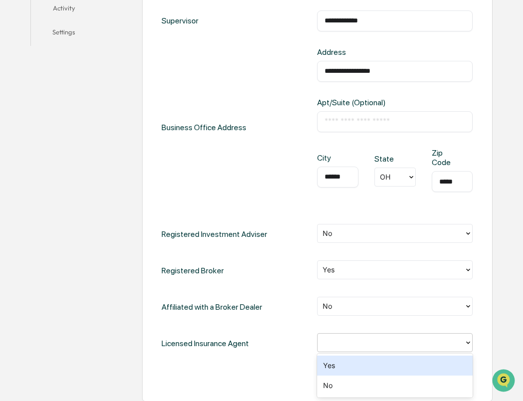
click at [339, 345] on div at bounding box center [391, 342] width 137 height 11
click at [343, 365] on div "Yes" at bounding box center [395, 366] width 156 height 20
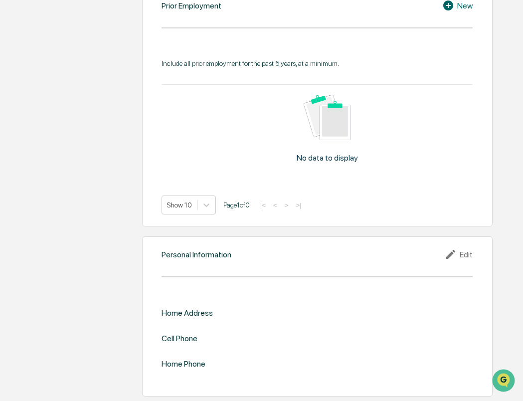
scroll to position [1010, 0]
click at [457, 256] on icon at bounding box center [452, 254] width 15 height 12
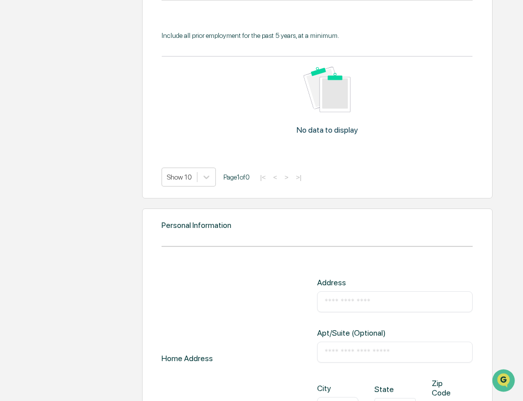
scroll to position [1202, 0]
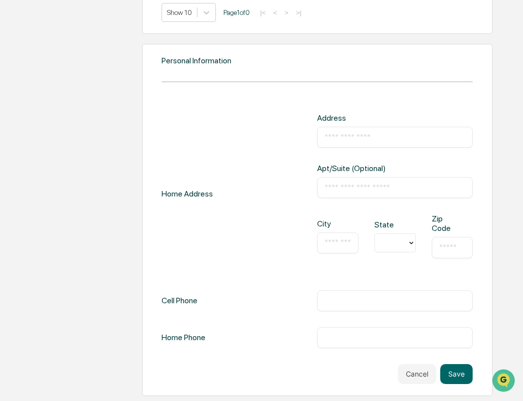
click at [339, 140] on input "text" at bounding box center [395, 137] width 141 height 10
type input "**********"
type input "****"
type input "**********"
click at [440, 250] on input "text" at bounding box center [452, 247] width 26 height 10
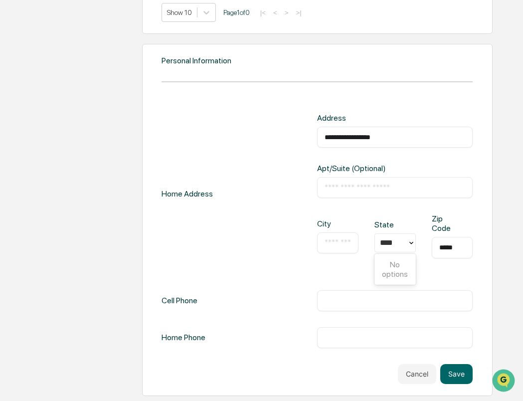
type input "*****"
click at [348, 238] on input "text" at bounding box center [338, 243] width 26 height 10
type input "******"
click at [365, 294] on div "​" at bounding box center [395, 300] width 156 height 21
click at [364, 303] on input "text" at bounding box center [395, 301] width 141 height 10
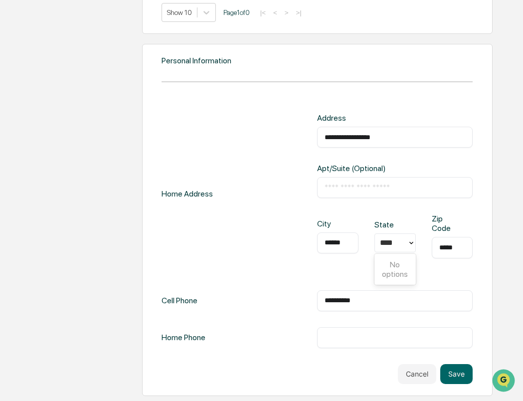
type input "**********"
click at [308, 267] on div "**********" at bounding box center [318, 193] width 312 height 161
drag, startPoint x: 384, startPoint y: 241, endPoint x: 394, endPoint y: 244, distance: 10.4
click at [391, 244] on input "****" at bounding box center [388, 242] width 17 height 9
click at [408, 241] on div at bounding box center [395, 242] width 41 height 19
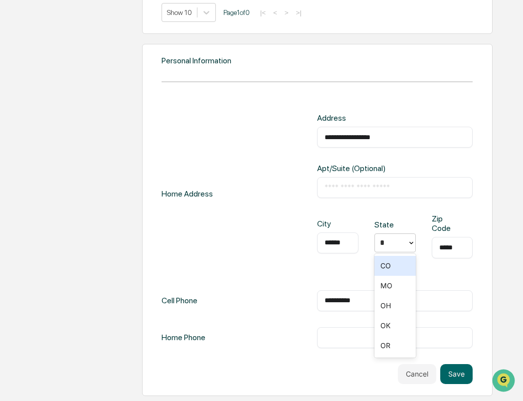
type input "**"
click at [408, 263] on div "OH" at bounding box center [395, 266] width 41 height 20
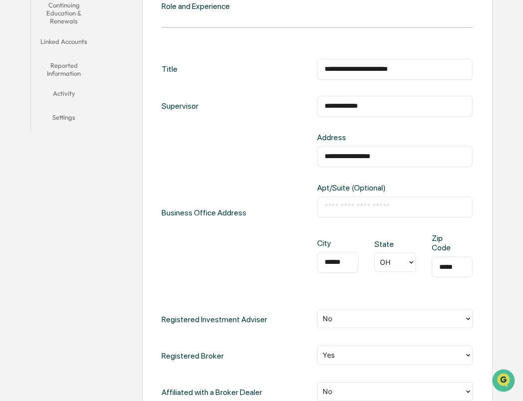
scroll to position [254, 0]
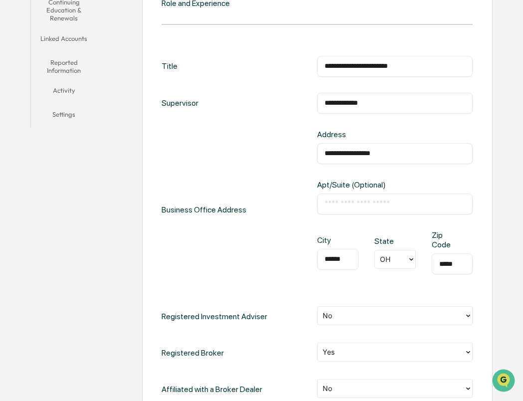
drag, startPoint x: 390, startPoint y: 153, endPoint x: 305, endPoint y: 173, distance: 87.5
click at [305, 173] on div "**********" at bounding box center [318, 210] width 312 height 161
click at [353, 258] on div "****** ​" at bounding box center [337, 259] width 41 height 21
drag, startPoint x: 349, startPoint y: 259, endPoint x: 306, endPoint y: 258, distance: 42.9
click at [306, 258] on div "Business Office Address Address ​ Apt/Suite (Optional) ​ City ****** ​ State OH…" at bounding box center [318, 210] width 312 height 161
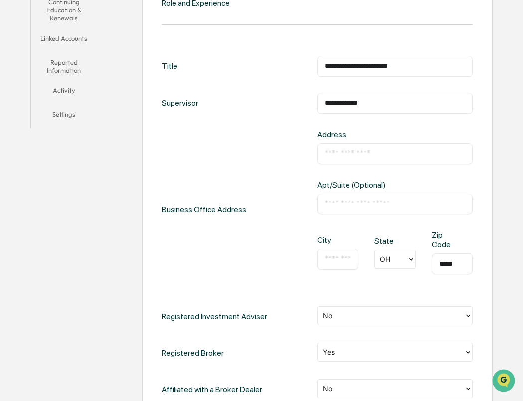
click at [466, 263] on div "***** ​" at bounding box center [452, 263] width 41 height 21
drag, startPoint x: 464, startPoint y: 264, endPoint x: 415, endPoint y: 268, distance: 49.0
click at [415, 268] on div "City ​ State OH Zip Code ***** ​" at bounding box center [395, 260] width 156 height 60
click at [384, 197] on div "​" at bounding box center [395, 204] width 156 height 21
click at [386, 200] on input "text" at bounding box center [395, 204] width 141 height 10
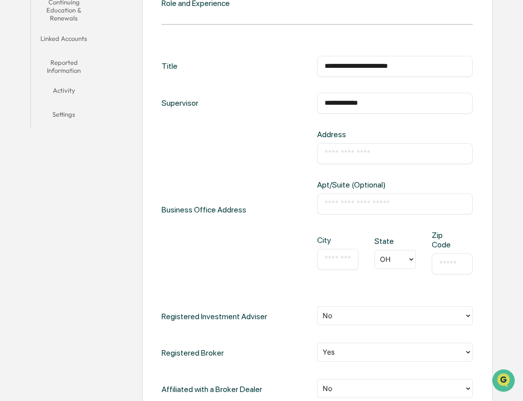
drag, startPoint x: 360, startPoint y: 143, endPoint x: 366, endPoint y: 150, distance: 9.2
click at [360, 143] on div "​" at bounding box center [395, 153] width 156 height 21
click at [366, 150] on input "text" at bounding box center [395, 154] width 141 height 10
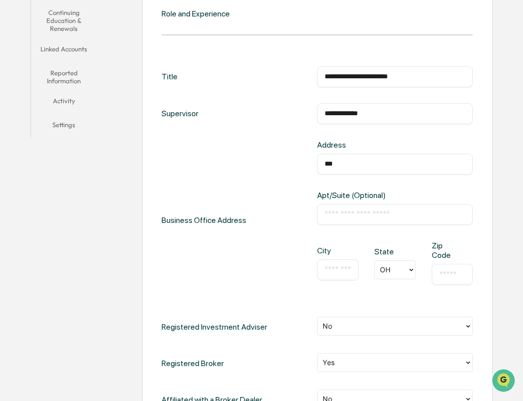
scroll to position [242, 0]
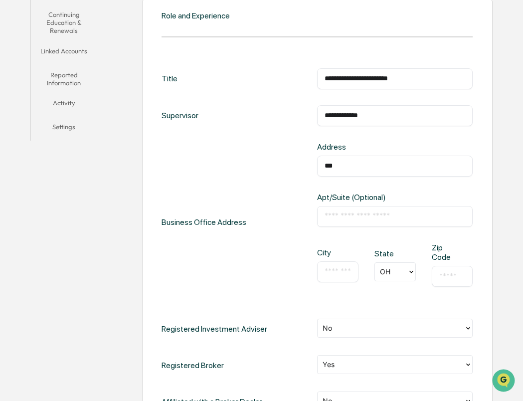
click at [371, 170] on input "***" at bounding box center [395, 166] width 141 height 10
paste input "**********"
type input "**********"
click at [352, 273] on div "​" at bounding box center [337, 271] width 41 height 21
click at [345, 273] on input "text" at bounding box center [338, 272] width 26 height 10
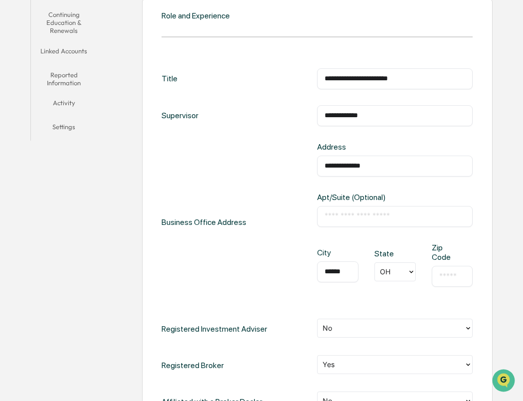
type input "******"
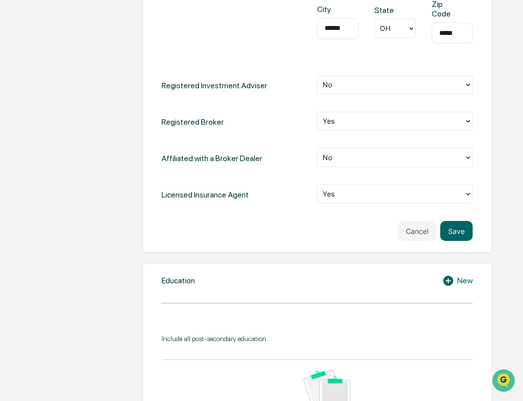
scroll to position [491, 0]
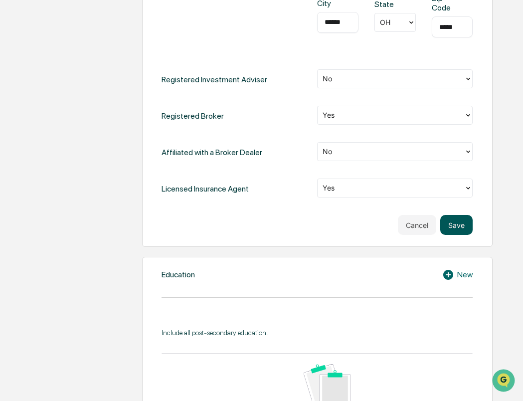
type input "*****"
click at [447, 225] on button "Save" at bounding box center [456, 225] width 32 height 20
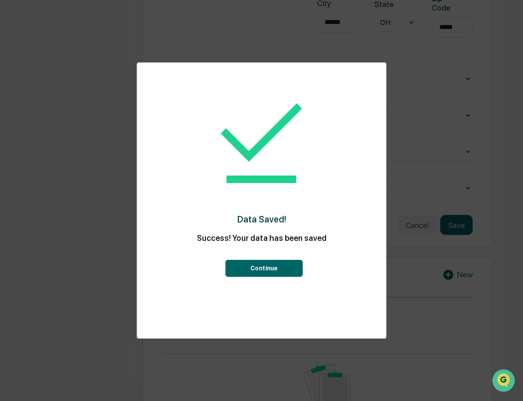
click at [283, 268] on button "Continue" at bounding box center [263, 268] width 77 height 17
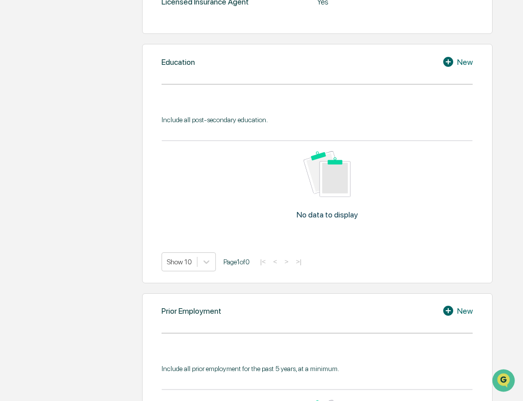
scroll to position [471, 0]
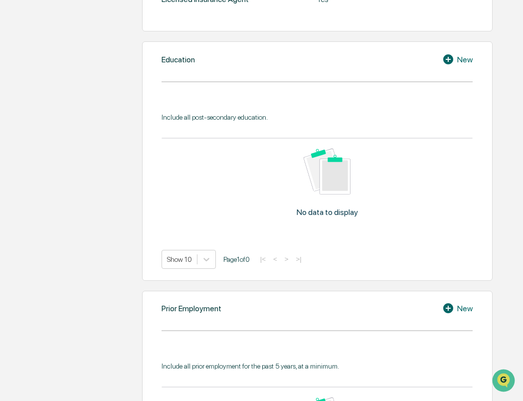
click at [461, 45] on div "Education New Include all post-secondary education. No data to display Show 10 …" at bounding box center [317, 160] width 351 height 239
click at [459, 60] on div "New" at bounding box center [457, 59] width 30 height 12
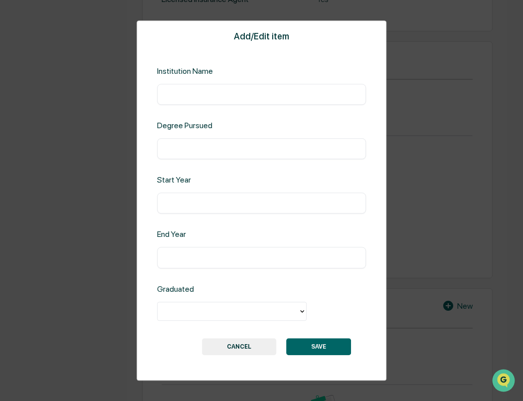
click at [337, 99] on input "text" at bounding box center [262, 94] width 195 height 10
type input "**********"
type input "*"
type input "*******"
type input "****"
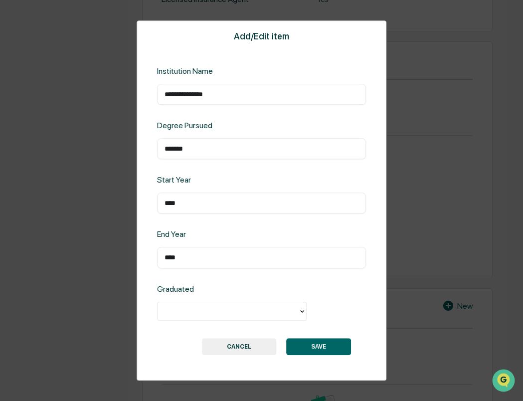
type input "****"
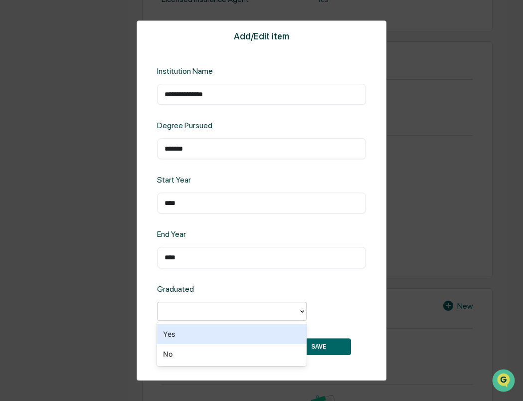
click at [206, 315] on div at bounding box center [228, 310] width 131 height 11
click at [206, 328] on div "Yes" at bounding box center [232, 334] width 150 height 20
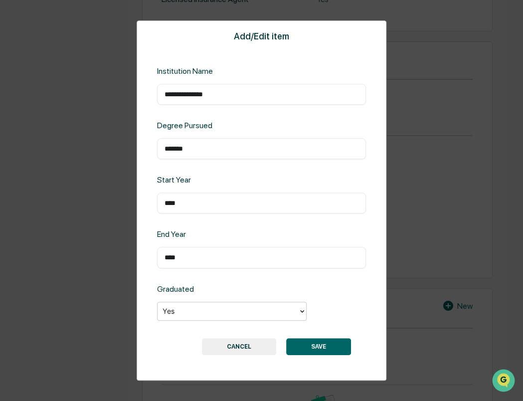
click at [299, 341] on button "SAVE" at bounding box center [318, 346] width 65 height 17
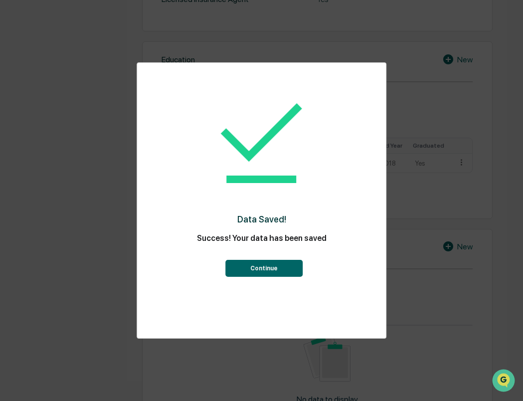
click at [272, 262] on button "Continue" at bounding box center [263, 268] width 77 height 17
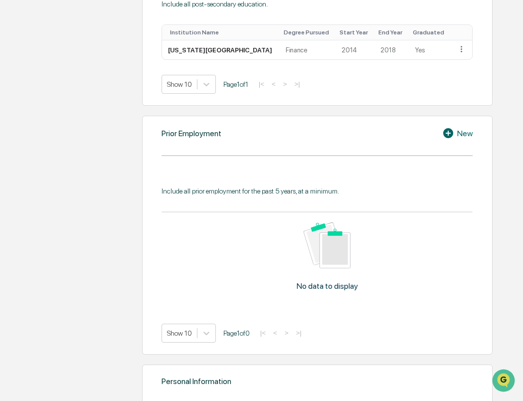
scroll to position [583, 0]
click at [454, 132] on icon at bounding box center [449, 134] width 15 height 12
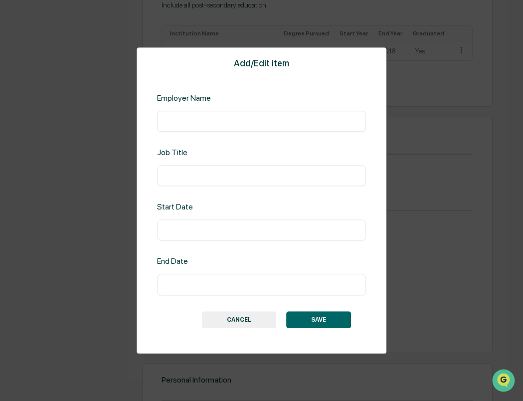
click at [295, 116] on div "​" at bounding box center [261, 121] width 209 height 21
click at [295, 118] on input "text" at bounding box center [262, 121] width 195 height 10
type input "**********"
click at [266, 220] on div "​" at bounding box center [261, 230] width 209 height 21
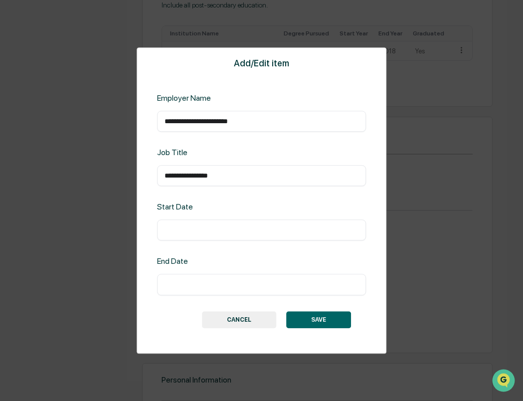
click at [241, 230] on input "text" at bounding box center [262, 230] width 195 height 10
type input "**********"
type input "********"
click at [339, 317] on button "SAVE" at bounding box center [318, 319] width 65 height 17
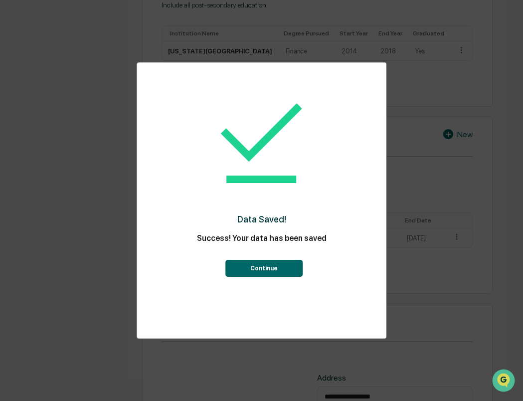
click at [273, 273] on button "Continue" at bounding box center [263, 268] width 77 height 17
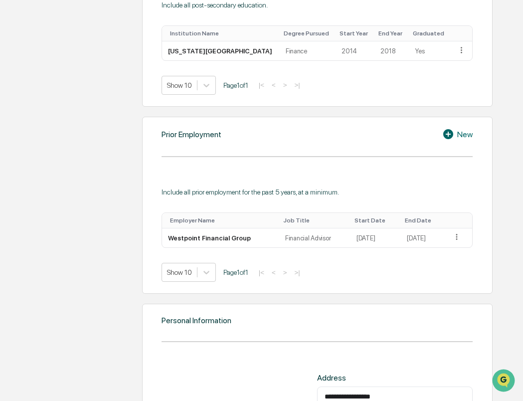
click at [463, 137] on div "New" at bounding box center [457, 134] width 30 height 12
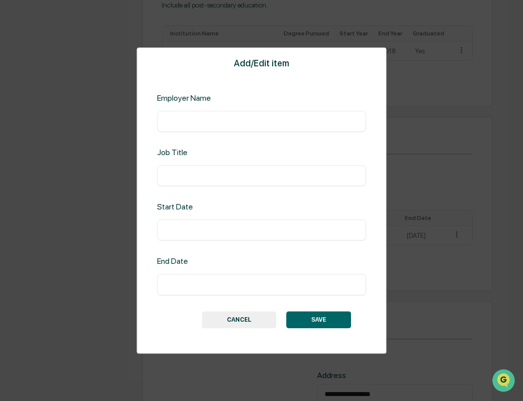
click at [289, 122] on input "text" at bounding box center [262, 121] width 195 height 10
type input "**********"
click at [286, 173] on input "text" at bounding box center [262, 176] width 195 height 10
type input "**********"
click at [260, 220] on div "​" at bounding box center [261, 230] width 209 height 21
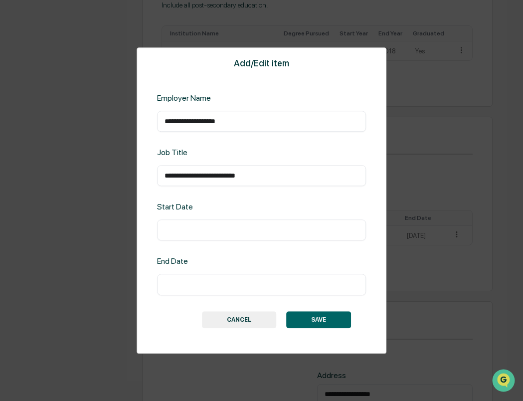
click at [256, 231] on input "text" at bounding box center [262, 230] width 195 height 10
type input "**********"
click at [315, 316] on button "SAVE" at bounding box center [318, 319] width 65 height 17
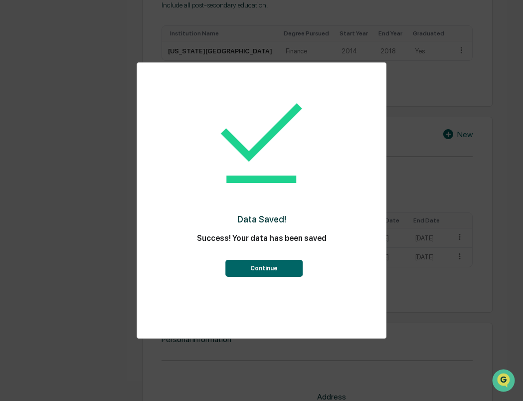
click at [275, 268] on button "Continue" at bounding box center [263, 268] width 77 height 17
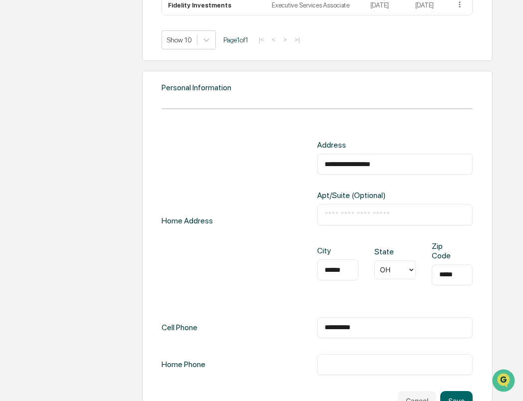
scroll to position [862, 0]
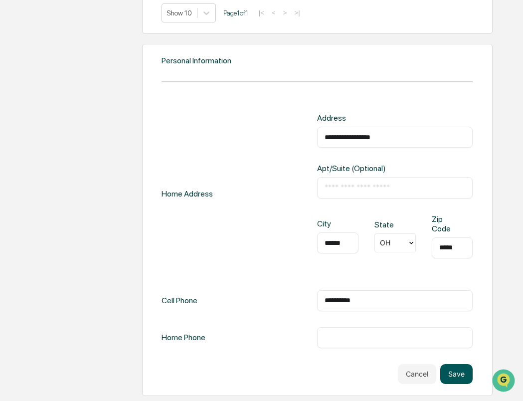
click at [467, 373] on button "Save" at bounding box center [456, 374] width 32 height 20
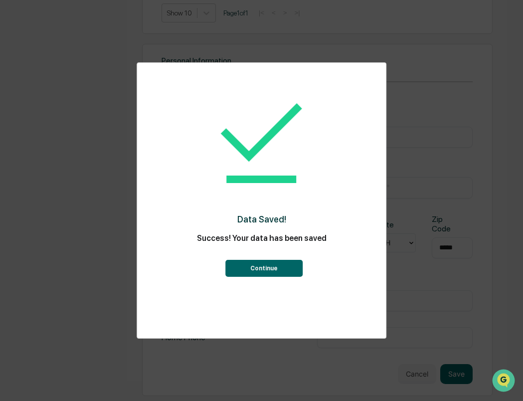
click at [279, 264] on button "Continue" at bounding box center [263, 268] width 77 height 17
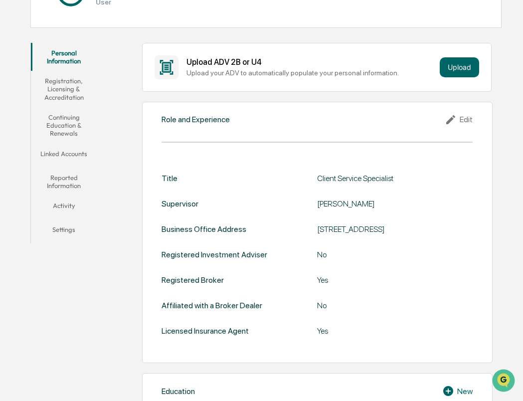
scroll to position [0, 0]
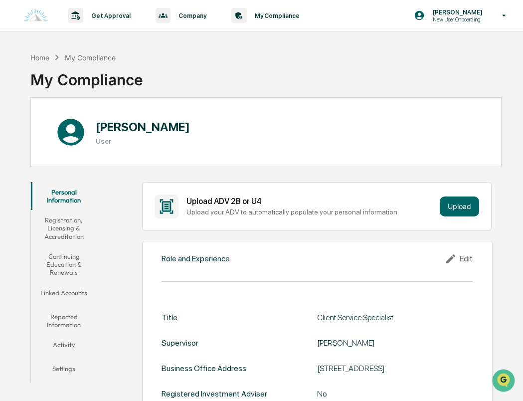
click at [56, 220] on button "Registration, Licensing & Accreditation" at bounding box center [63, 228] width 65 height 36
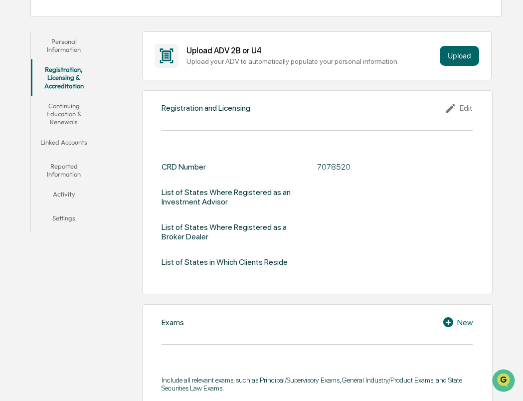
scroll to position [50, 0]
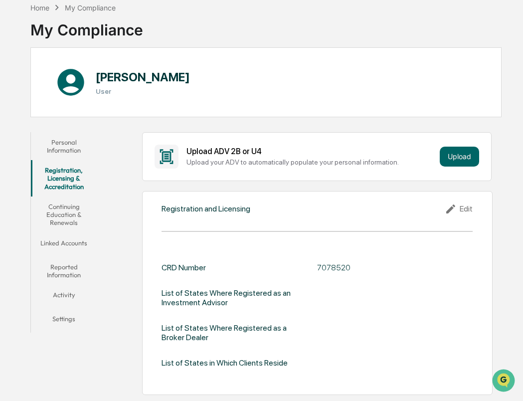
click at [79, 139] on button "Personal Information" at bounding box center [63, 146] width 65 height 28
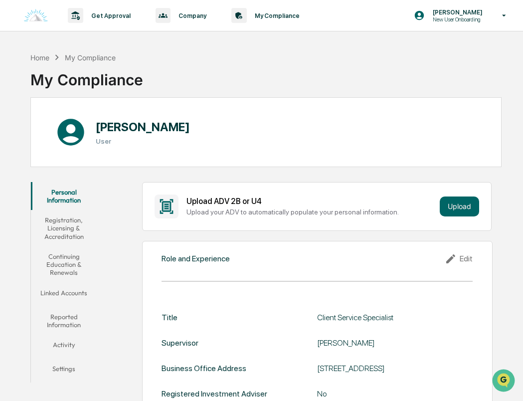
click at [73, 214] on button "Registration, Licensing & Accreditation" at bounding box center [63, 228] width 65 height 36
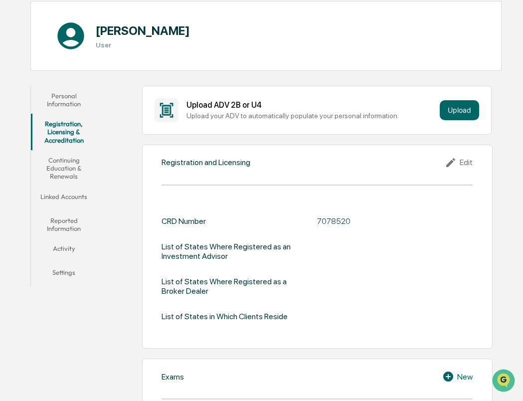
scroll to position [100, 0]
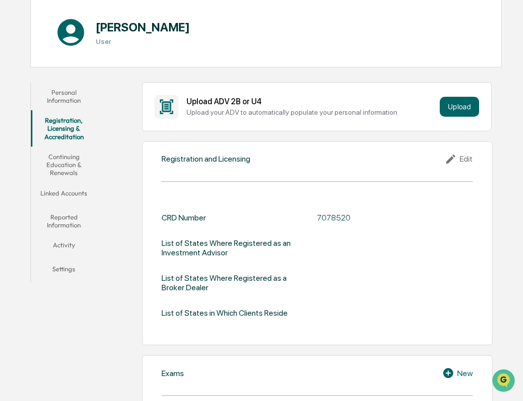
click at [455, 156] on icon at bounding box center [450, 159] width 9 height 9
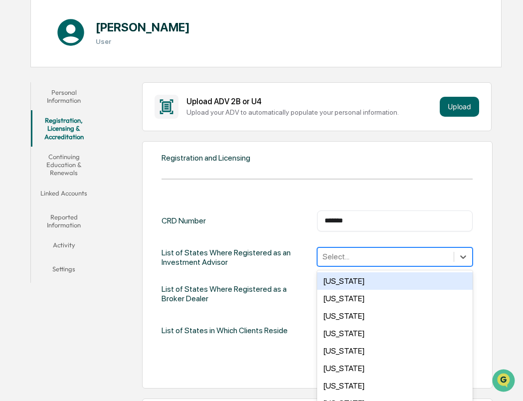
scroll to position [123, 0]
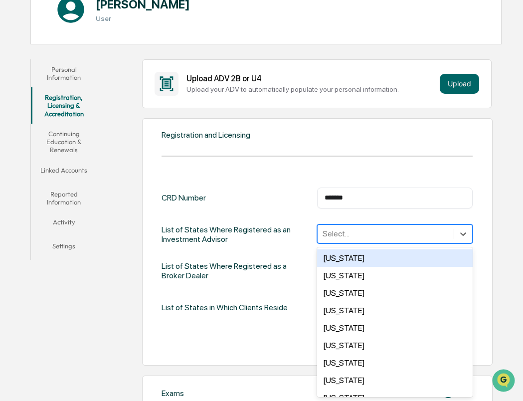
click at [388, 243] on div "50 results available. Use Up and Down to choose options, press Enter to select …" at bounding box center [395, 233] width 156 height 19
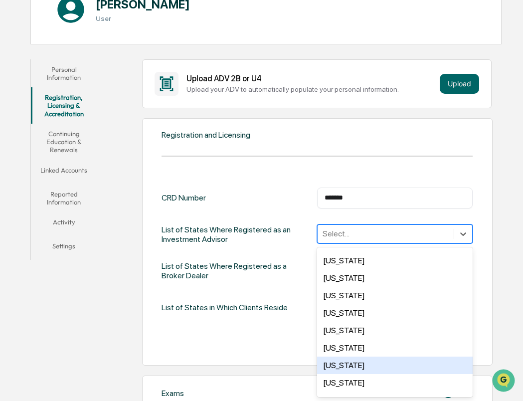
scroll to position [474, 0]
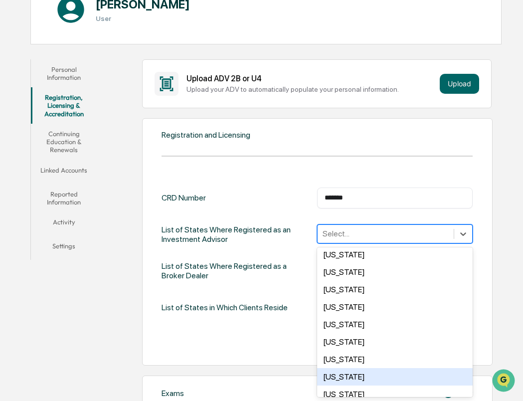
click at [365, 363] on div "Alabama Alaska Arizona Arkansas California Colorado Connecticut Delaware Florid…" at bounding box center [395, 322] width 156 height 150
click at [347, 375] on div "Ohio" at bounding box center [395, 377] width 156 height 17
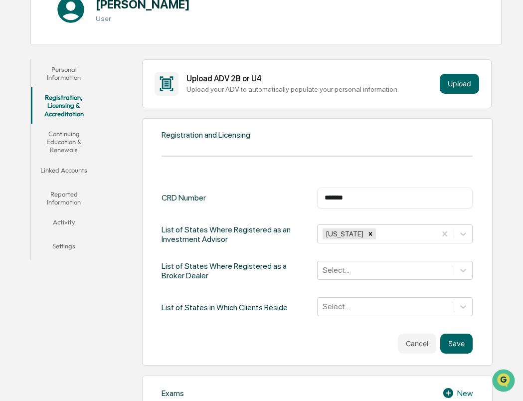
click at [229, 284] on div "CRD Number ******* ​ List of States Where Registered as an Investment Advisor O…" at bounding box center [318, 253] width 312 height 130
click at [367, 235] on icon "Remove Ohio" at bounding box center [370, 233] width 7 height 7
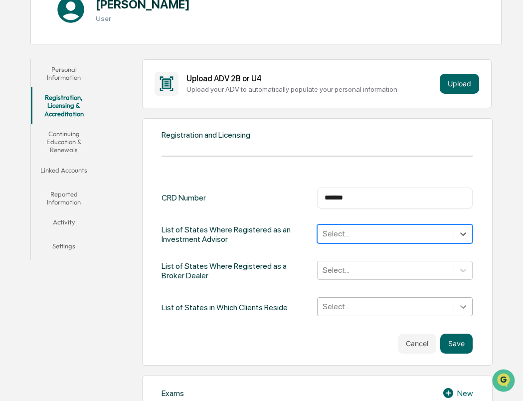
click at [457, 304] on div "Select..." at bounding box center [395, 306] width 156 height 19
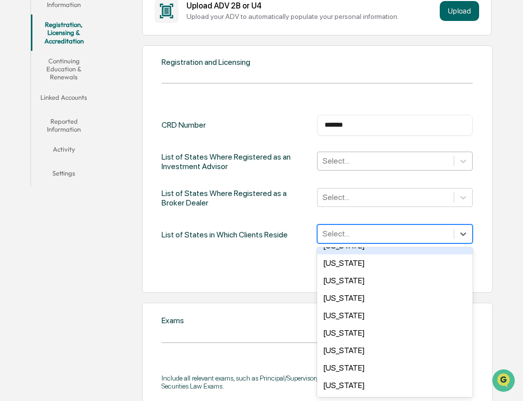
scroll to position [387, 0]
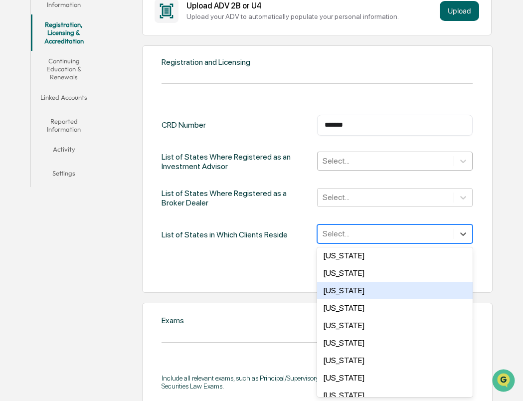
click at [287, 257] on div "CRD Number ******* ​ List of States Where Registered as an Investment Advisor S…" at bounding box center [318, 198] width 312 height 166
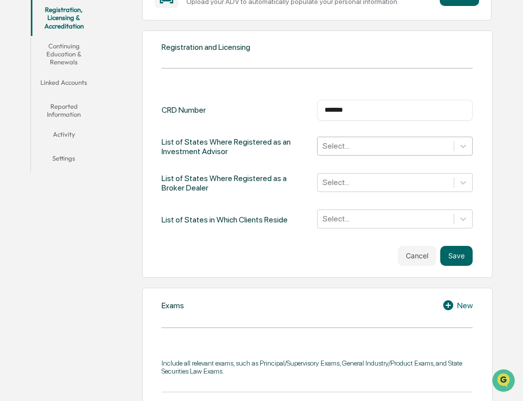
scroll to position [245, 0]
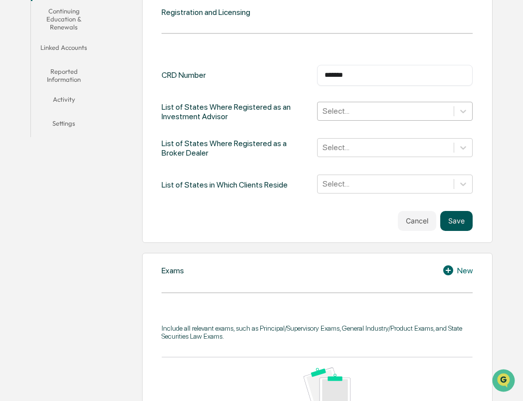
click at [447, 227] on button "Save" at bounding box center [456, 221] width 32 height 20
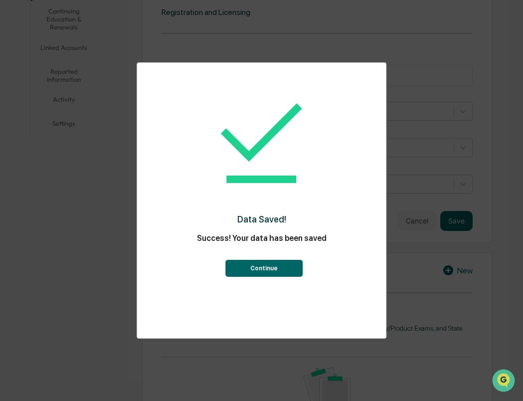
click at [290, 262] on button "Continue" at bounding box center [263, 268] width 77 height 17
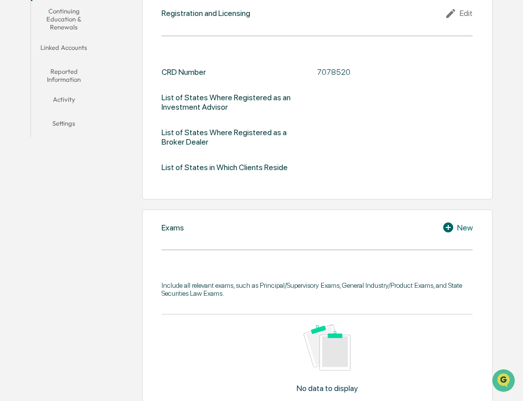
click at [453, 227] on icon at bounding box center [448, 227] width 10 height 10
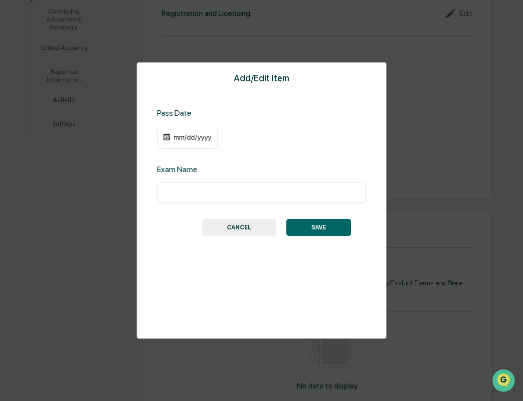
click at [207, 197] on input "text" at bounding box center [262, 193] width 195 height 10
type input "***"
click at [178, 138] on div "mm/dd/yyyy" at bounding box center [193, 137] width 40 height 8
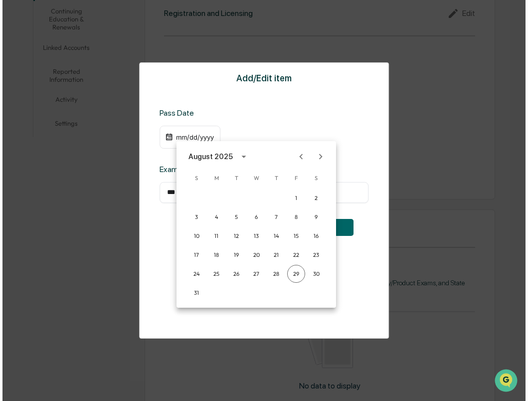
scroll to position [246, 0]
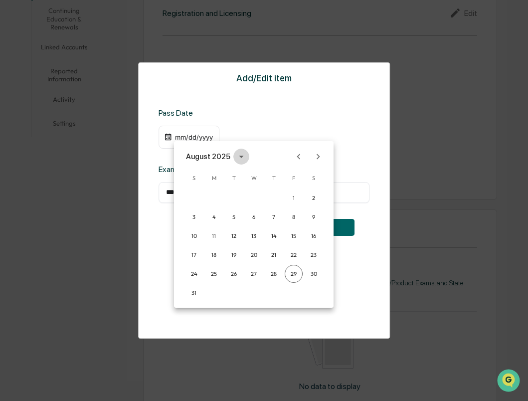
click at [233, 154] on button "calendar view is open, switch to year view" at bounding box center [241, 157] width 16 height 16
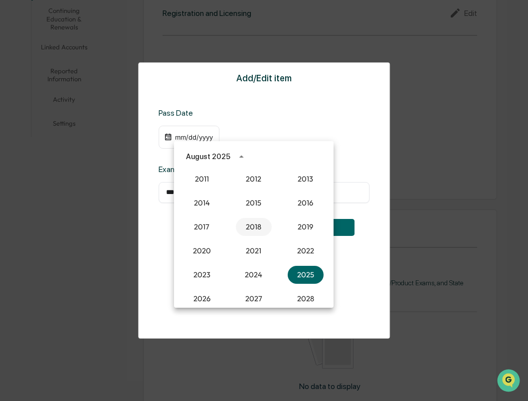
scroll to position [886, 0]
click at [253, 256] on button "2021" at bounding box center [254, 251] width 36 height 18
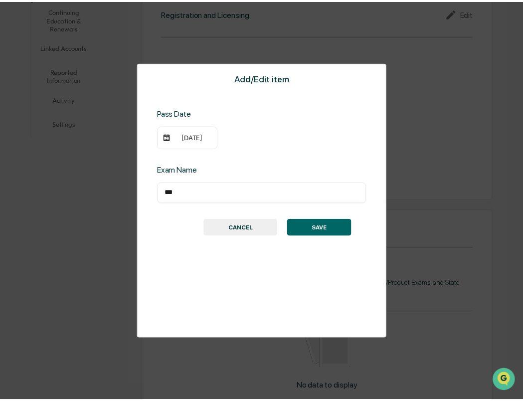
scroll to position [245, 0]
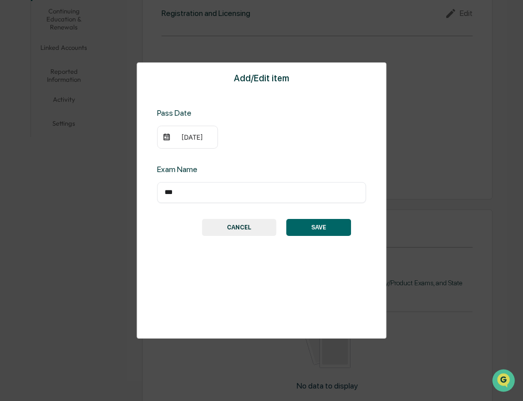
click at [182, 139] on div "08/29/2021" at bounding box center [193, 137] width 40 height 8
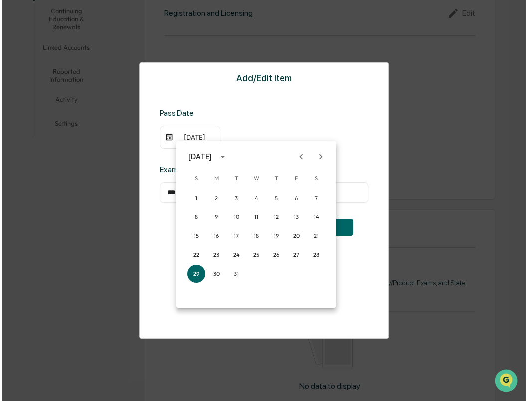
scroll to position [246, 0]
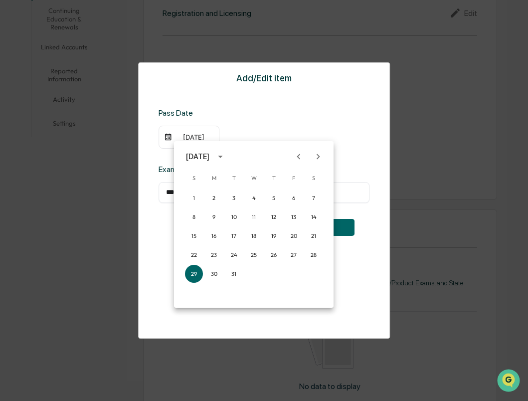
click at [253, 145] on div "August 2021 S M T W T F S 1 2 3 4 5 6 7 8 9 10 11 12 13 14 15 16 17 18 19 20 21…" at bounding box center [254, 224] width 160 height 167
click at [250, 121] on div at bounding box center [264, 200] width 528 height 401
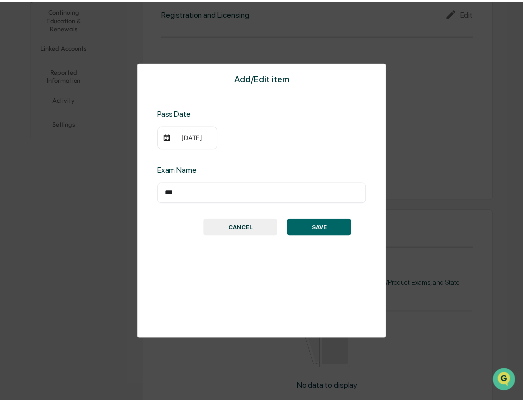
scroll to position [245, 0]
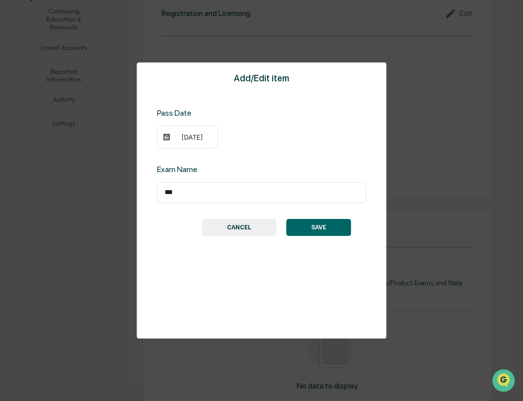
click at [254, 229] on button "CANCEL" at bounding box center [239, 227] width 74 height 17
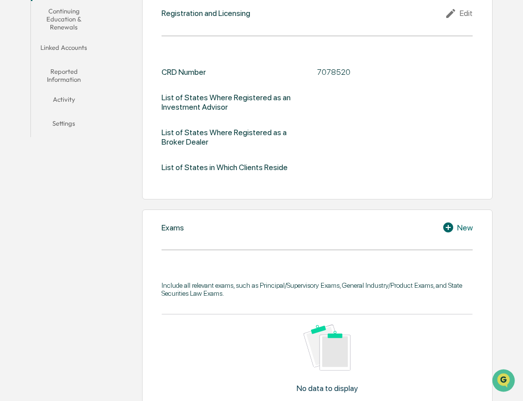
click at [443, 213] on div "Exams New Include all relevant exams, such as Principal/Supervisory Exams, Gene…" at bounding box center [317, 332] width 351 height 247
click at [449, 223] on icon at bounding box center [448, 227] width 10 height 10
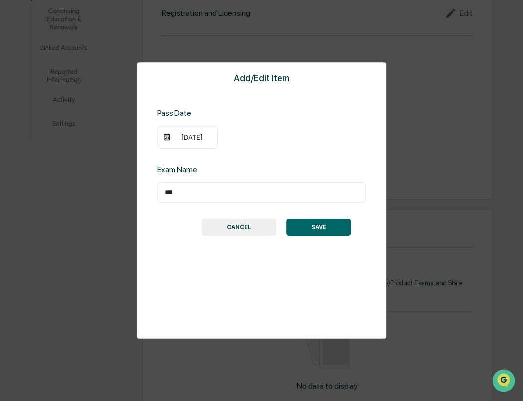
click at [311, 224] on button "SAVE" at bounding box center [318, 227] width 65 height 17
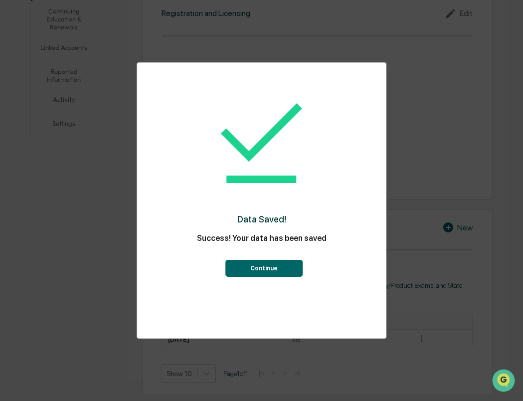
drag, startPoint x: 274, startPoint y: 251, endPoint x: 274, endPoint y: 259, distance: 8.5
click at [274, 252] on div "Continue" at bounding box center [261, 262] width 209 height 27
click at [275, 262] on button "Continue" at bounding box center [263, 268] width 77 height 17
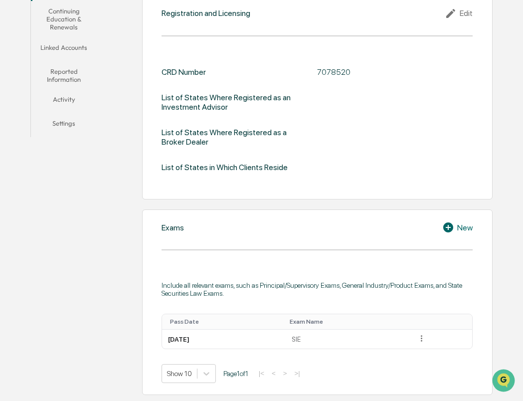
click at [455, 227] on icon at bounding box center [449, 227] width 15 height 12
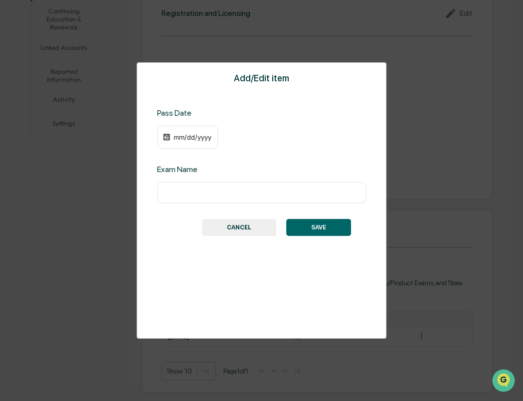
click at [260, 195] on input "text" at bounding box center [262, 193] width 195 height 10
type input "********"
click at [190, 141] on div "mm/dd/yyyy" at bounding box center [187, 137] width 61 height 23
click at [188, 136] on div "mm/dd/yyyy" at bounding box center [193, 137] width 40 height 8
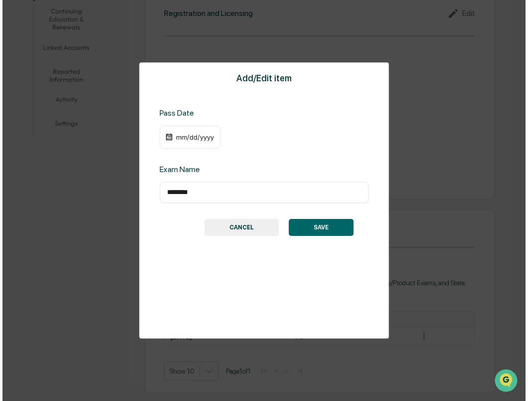
scroll to position [246, 0]
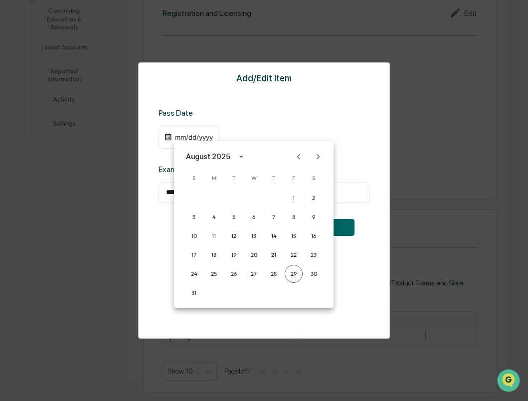
click at [317, 153] on icon "Next month" at bounding box center [318, 156] width 11 height 11
click at [226, 156] on icon "calendar view is open, switch to year view" at bounding box center [220, 156] width 11 height 11
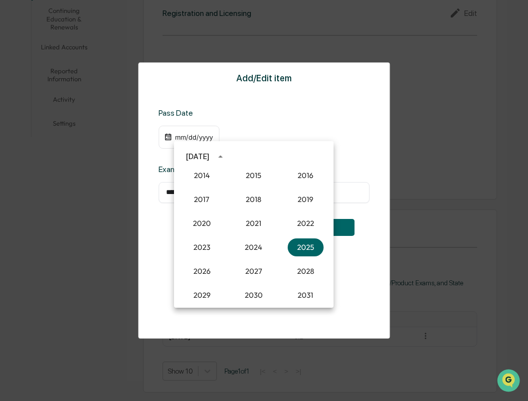
scroll to position [911, 0]
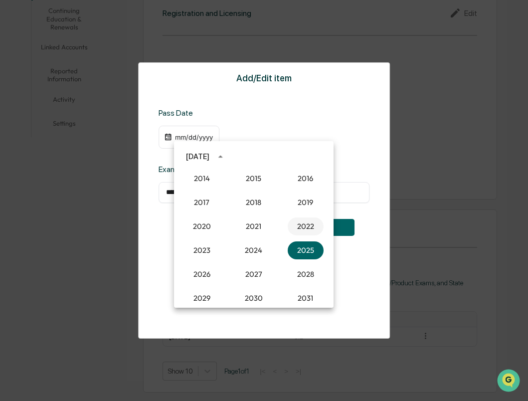
click at [300, 219] on button "2022" at bounding box center [306, 226] width 36 height 18
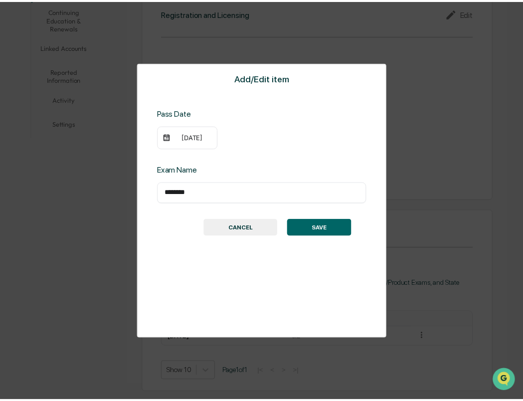
scroll to position [245, 0]
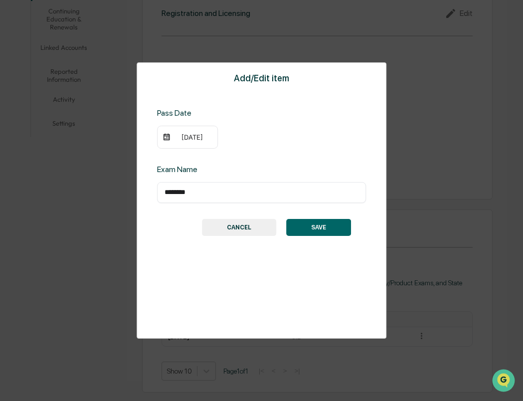
click at [165, 136] on img at bounding box center [167, 137] width 8 height 8
click at [167, 138] on img at bounding box center [167, 137] width 8 height 8
click at [178, 139] on div "08/29/2022" at bounding box center [193, 137] width 40 height 8
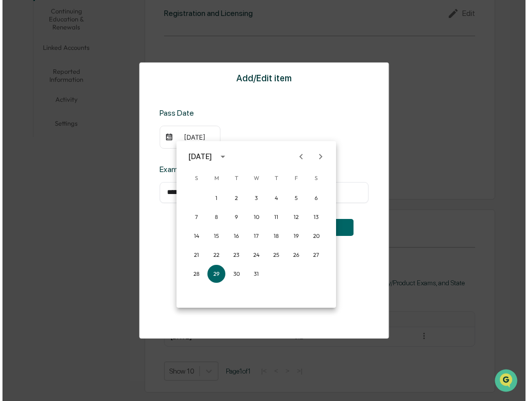
scroll to position [246, 0]
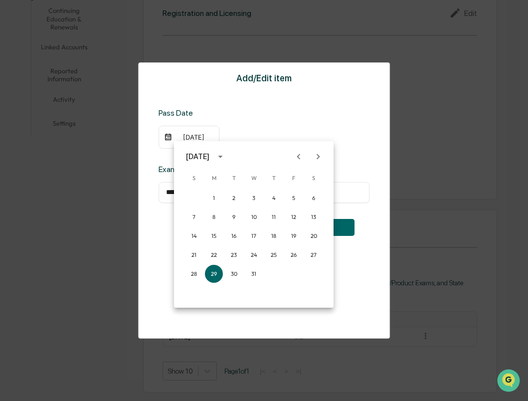
click at [299, 159] on icon "Previous month" at bounding box center [298, 156] width 11 height 11
click at [298, 273] on button "29" at bounding box center [294, 274] width 18 height 18
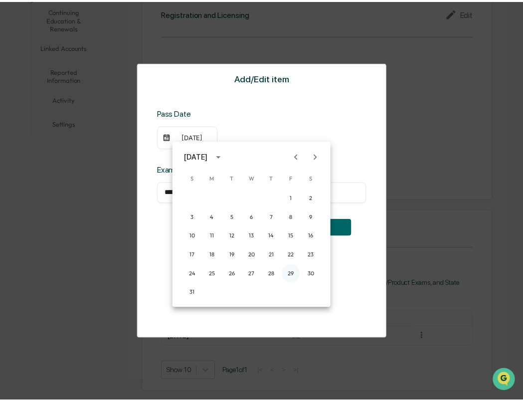
scroll to position [245, 0]
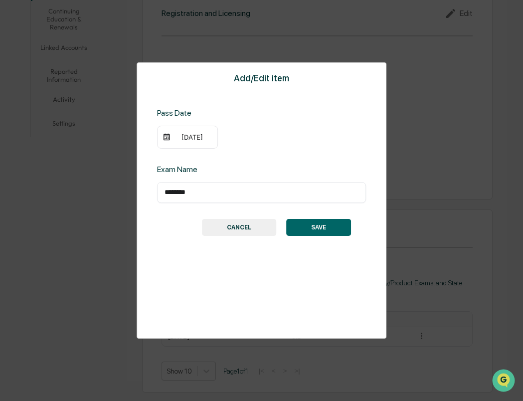
click at [323, 229] on button "SAVE" at bounding box center [318, 227] width 65 height 17
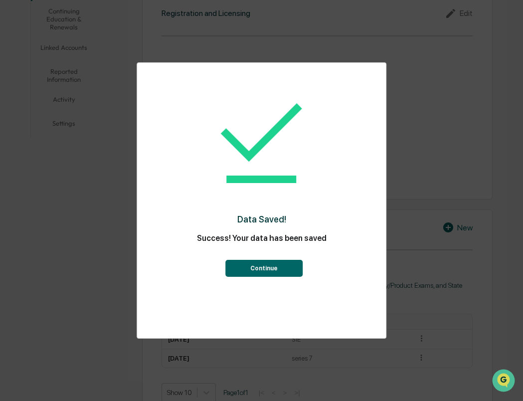
click at [285, 262] on button "Continue" at bounding box center [263, 268] width 77 height 17
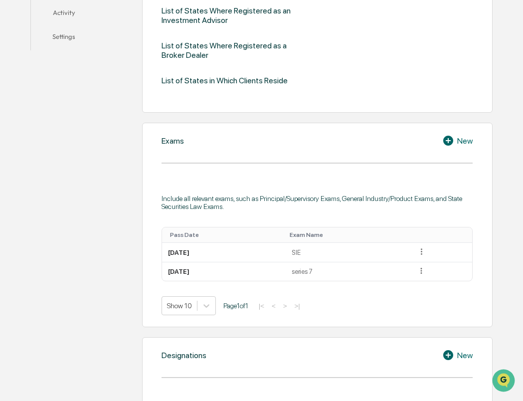
scroll to position [358, 0]
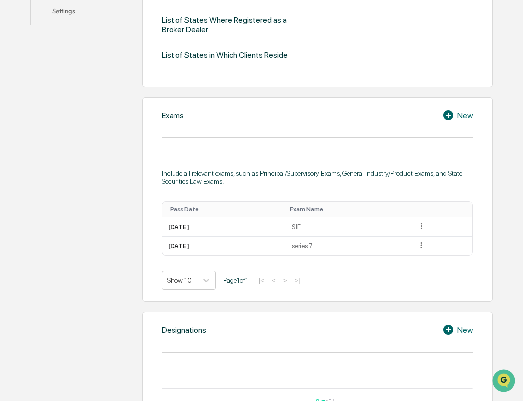
click at [456, 111] on icon at bounding box center [449, 115] width 15 height 12
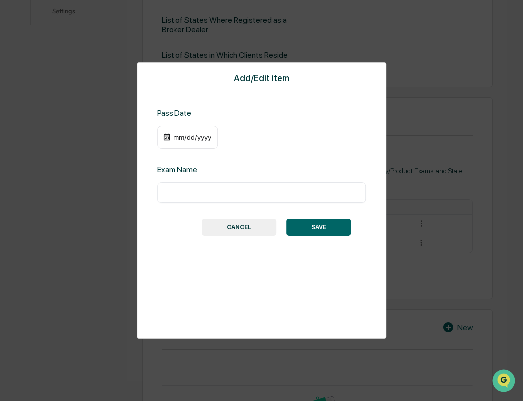
click at [286, 199] on div "​" at bounding box center [261, 192] width 209 height 21
click at [272, 192] on input "text" at bounding box center [262, 193] width 195 height 10
type input "*"
type input "*********"
click at [171, 140] on div "mm/dd/yyyy" at bounding box center [187, 137] width 61 height 23
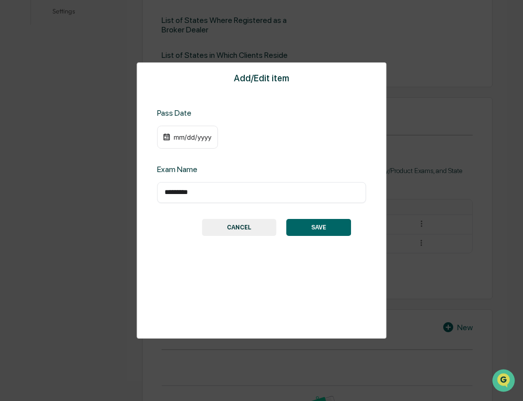
click at [167, 134] on img at bounding box center [167, 137] width 8 height 8
click at [186, 139] on div "mm/dd/yyyy" at bounding box center [193, 137] width 40 height 8
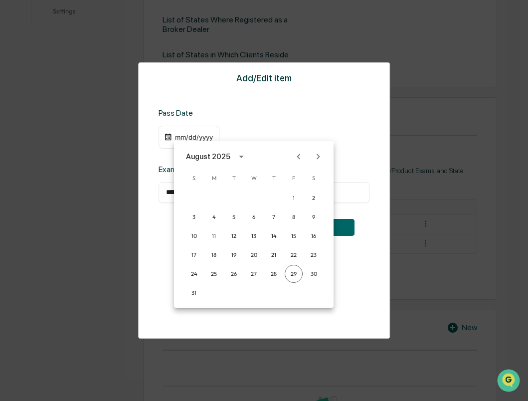
drag, startPoint x: 186, startPoint y: 139, endPoint x: 179, endPoint y: 138, distance: 6.7
click at [179, 138] on div at bounding box center [264, 200] width 528 height 401
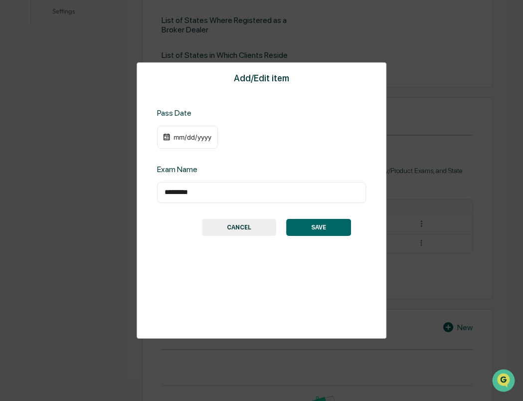
click at [178, 135] on div "mm/dd/yyyy" at bounding box center [193, 137] width 40 height 8
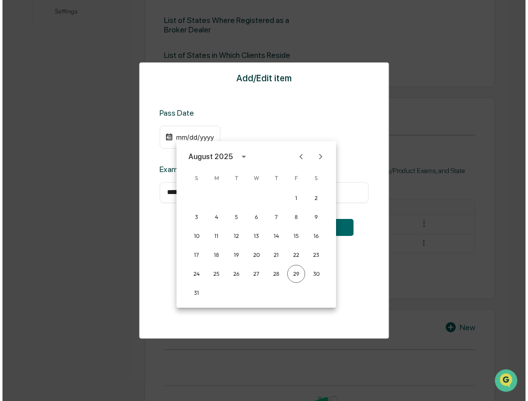
scroll to position [358, 0]
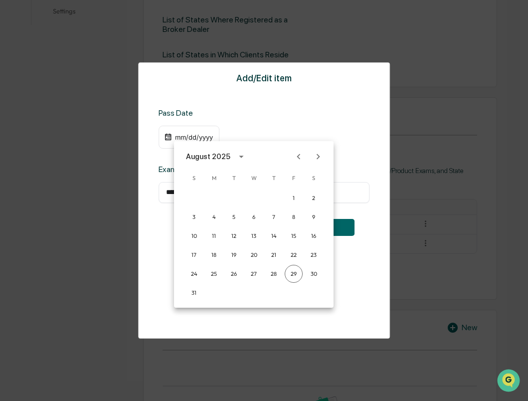
click at [236, 157] on icon "calendar view is open, switch to year view" at bounding box center [241, 156] width 11 height 11
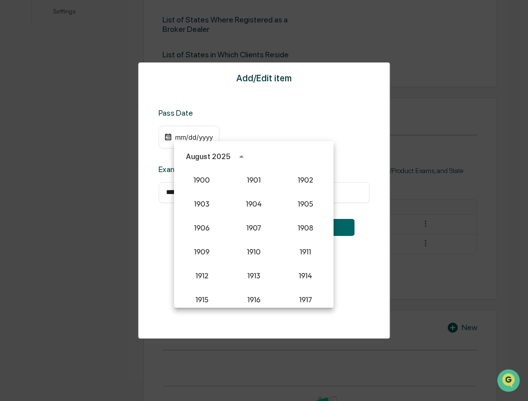
scroll to position [924, 0]
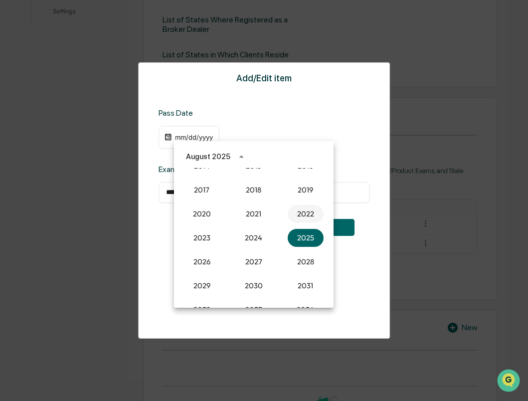
click at [293, 215] on button "2022" at bounding box center [306, 214] width 36 height 18
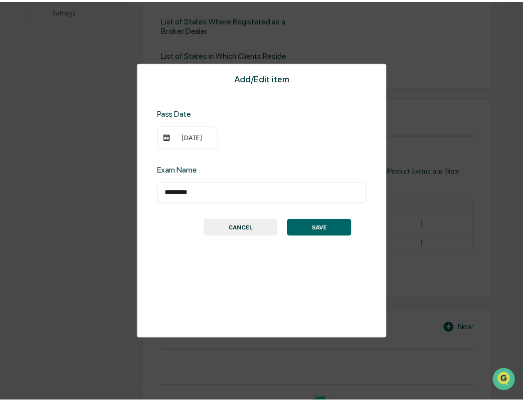
scroll to position [358, 0]
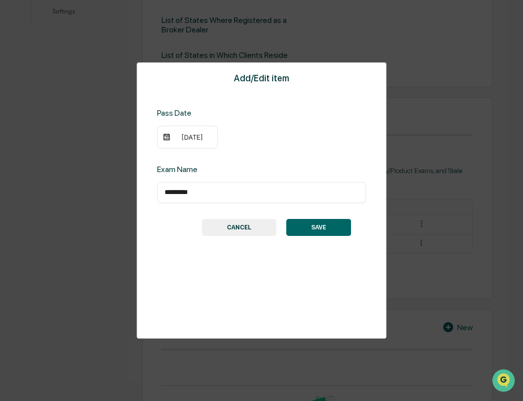
click at [335, 230] on button "SAVE" at bounding box center [318, 227] width 65 height 17
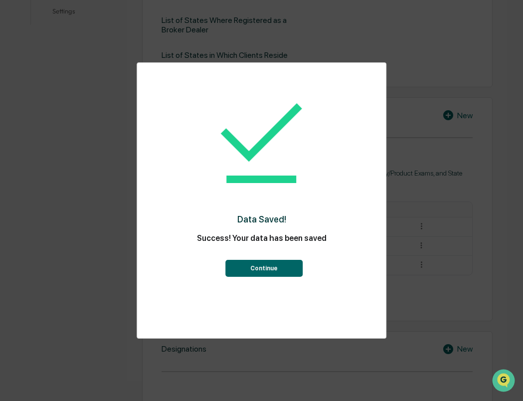
click at [278, 272] on button "Continue" at bounding box center [263, 268] width 77 height 17
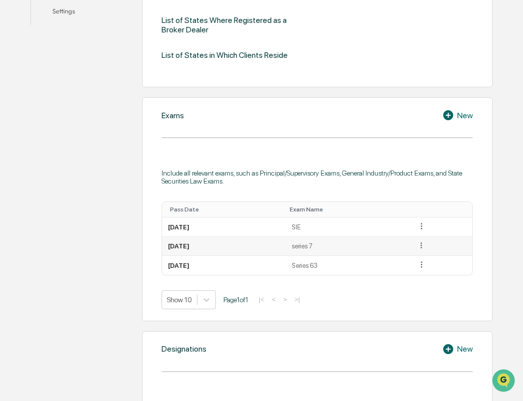
click at [426, 245] on icon at bounding box center [421, 245] width 9 height 9
click at [420, 257] on div "Edit" at bounding box center [411, 259] width 32 height 16
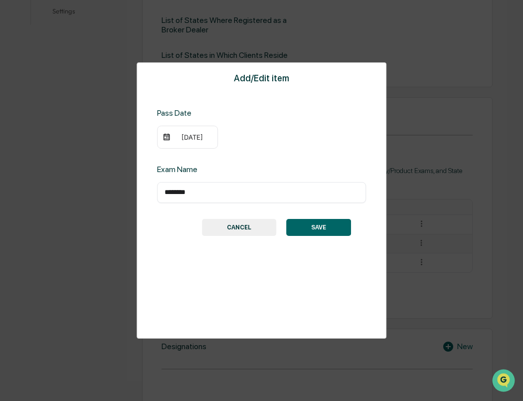
click at [170, 195] on input "********" at bounding box center [262, 193] width 195 height 10
type input "********"
click at [352, 222] on div "Add/Edit item Pass Date 07/29/2022 Exam Name ******** ​ SAVE CANCEL" at bounding box center [262, 200] width 250 height 276
click at [337, 228] on button "SAVE" at bounding box center [318, 227] width 65 height 17
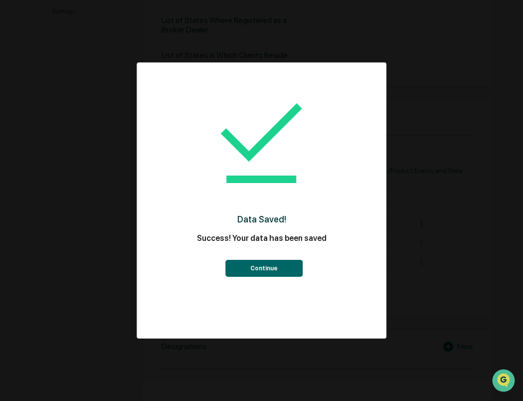
click at [279, 271] on button "Continue" at bounding box center [263, 268] width 77 height 17
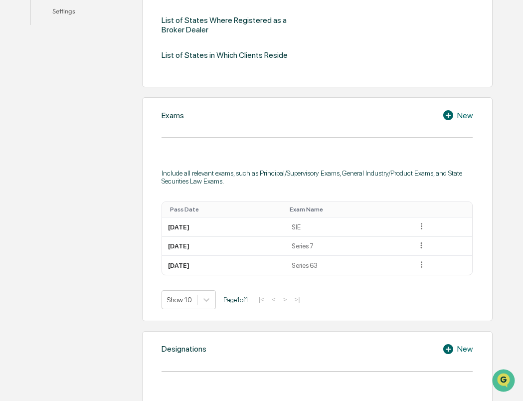
click at [456, 120] on icon at bounding box center [449, 115] width 15 height 12
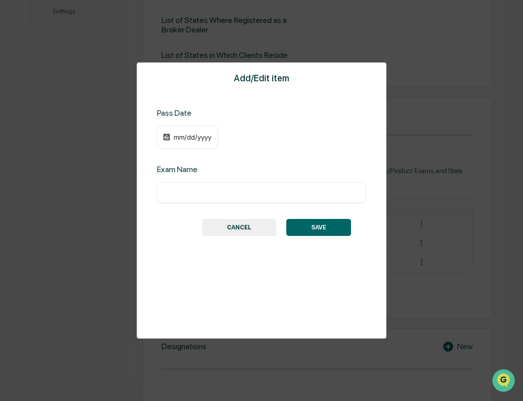
click at [434, 176] on div "Add/Edit item Pass Date mm/dd/yyyy Exam Name ​ SAVE CANCEL" at bounding box center [261, 200] width 523 height 401
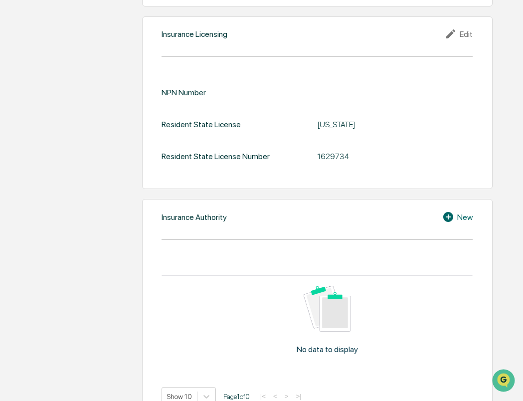
scroll to position [1036, 0]
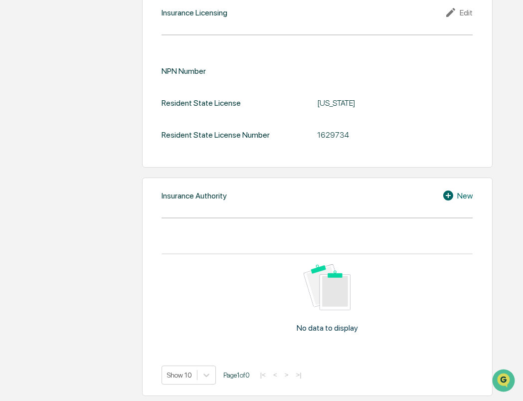
click at [450, 198] on icon at bounding box center [448, 196] width 10 height 10
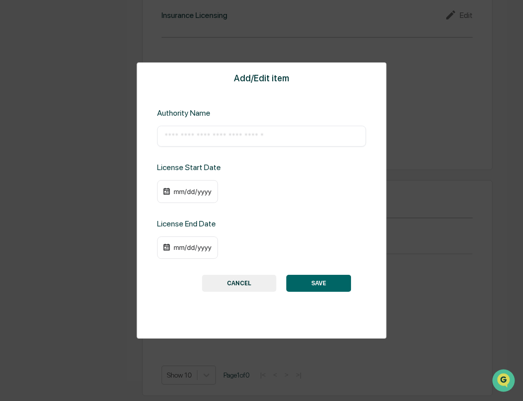
scroll to position [1034, 0]
click at [236, 136] on input "text" at bounding box center [262, 136] width 195 height 10
type input "**********"
click at [170, 193] on div "mm/dd/yyyy" at bounding box center [187, 191] width 61 height 23
click at [166, 195] on img at bounding box center [167, 192] width 8 height 8
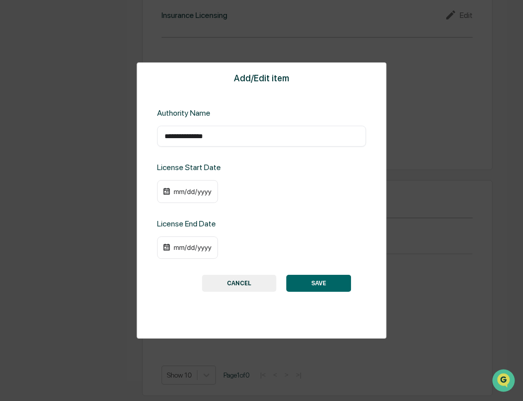
click at [170, 190] on img at bounding box center [167, 192] width 8 height 8
click at [161, 189] on div "mm/dd/yyyy" at bounding box center [187, 191] width 61 height 23
click at [169, 188] on img at bounding box center [167, 192] width 8 height 8
click at [176, 188] on div "mm/dd/yyyy" at bounding box center [193, 192] width 40 height 8
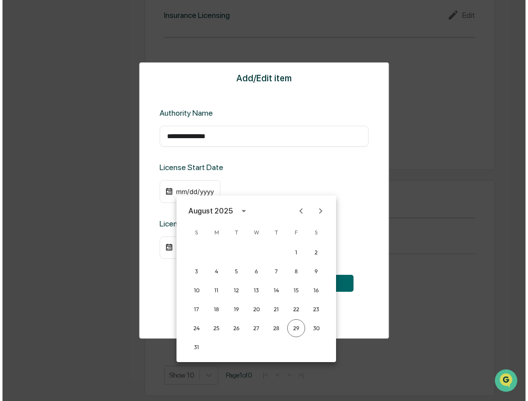
scroll to position [1036, 0]
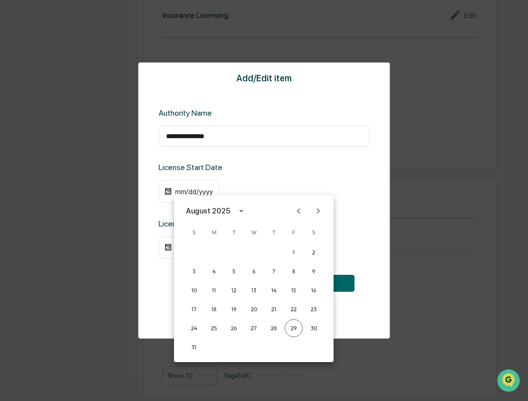
click at [300, 210] on icon "Previous month" at bounding box center [298, 211] width 11 height 11
click at [298, 210] on icon "Previous month" at bounding box center [298, 211] width 11 height 11
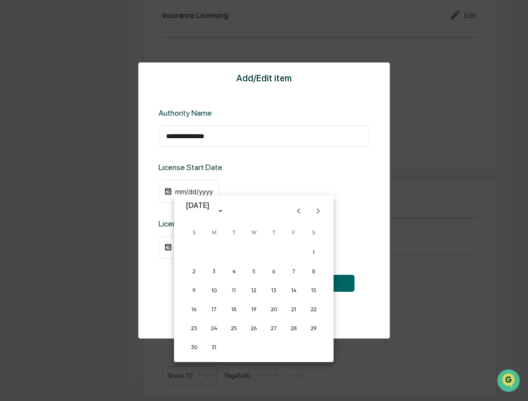
click at [298, 210] on icon "Previous month" at bounding box center [298, 211] width 11 height 11
click at [297, 210] on icon "Previous month" at bounding box center [298, 211] width 11 height 11
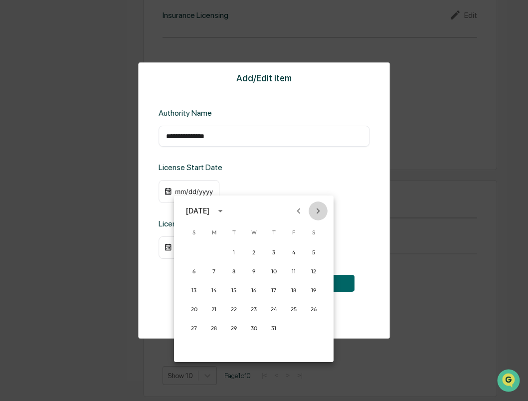
click at [318, 214] on icon "Next month" at bounding box center [318, 211] width 11 height 11
click at [297, 270] on button "8" at bounding box center [294, 271] width 18 height 18
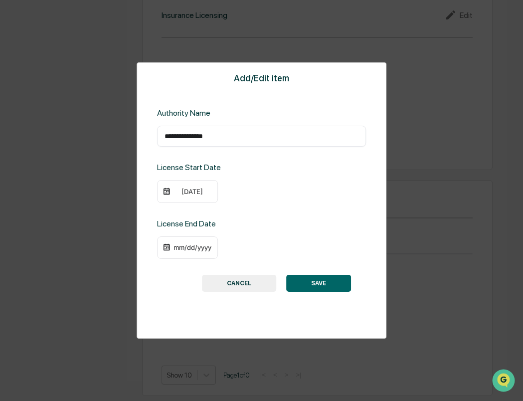
click at [312, 276] on button "SAVE" at bounding box center [318, 283] width 65 height 17
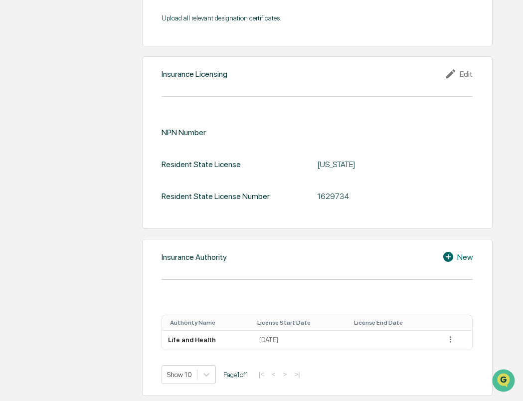
scroll to position [975, 0]
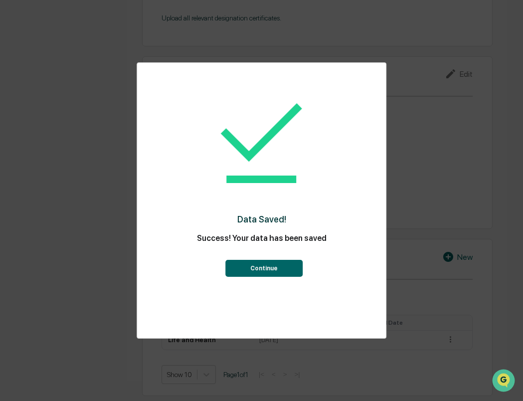
click at [294, 263] on button "Continue" at bounding box center [263, 268] width 77 height 17
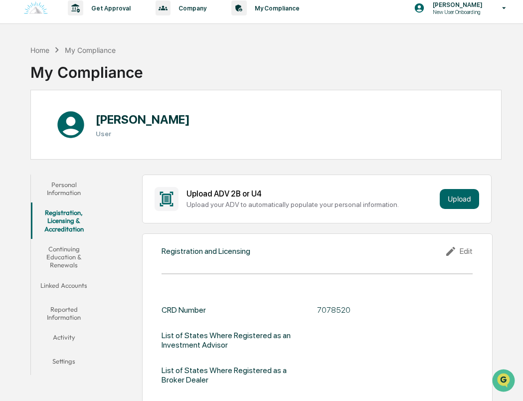
scroll to position [0, 0]
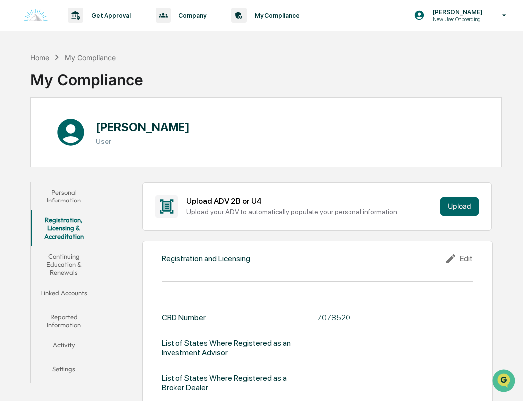
click at [72, 262] on button "Continuing Education & Renewals" at bounding box center [63, 264] width 65 height 36
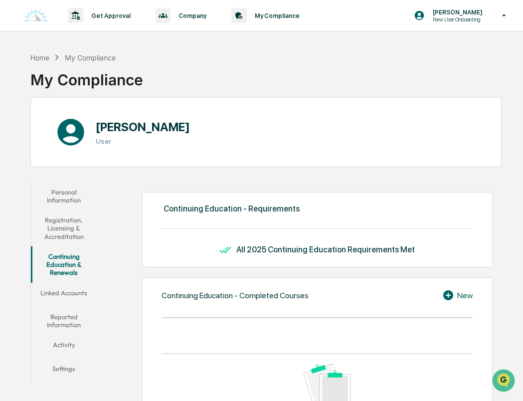
click at [39, 291] on button "Linked Accounts" at bounding box center [63, 295] width 65 height 24
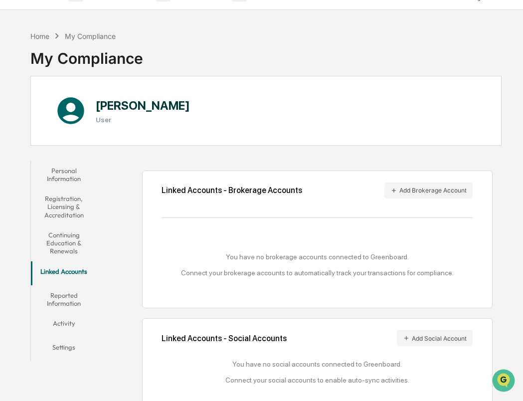
scroll to position [47, 0]
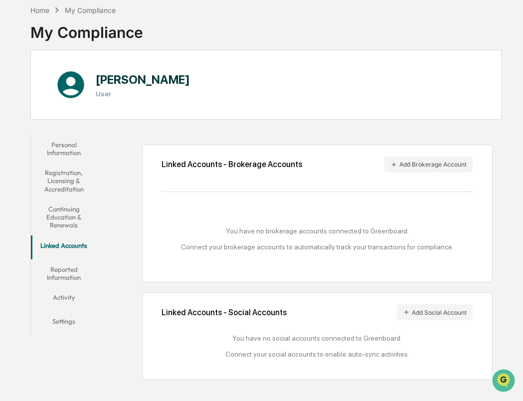
click at [71, 274] on button "Reported Information" at bounding box center [63, 273] width 65 height 28
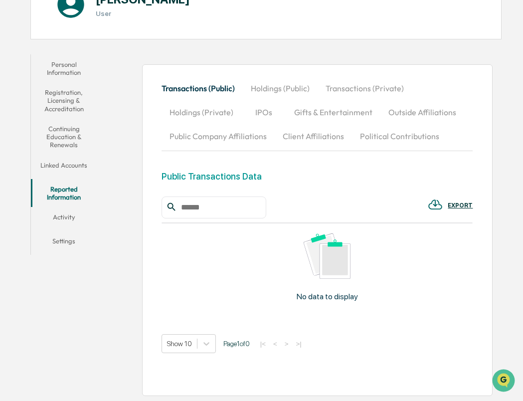
click at [74, 220] on button "Activity" at bounding box center [63, 219] width 65 height 24
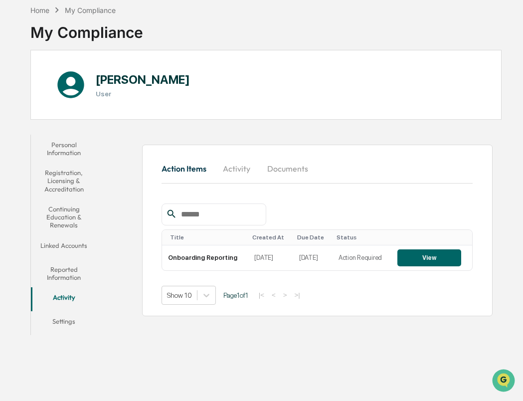
click at [69, 317] on button "Settings" at bounding box center [63, 323] width 65 height 24
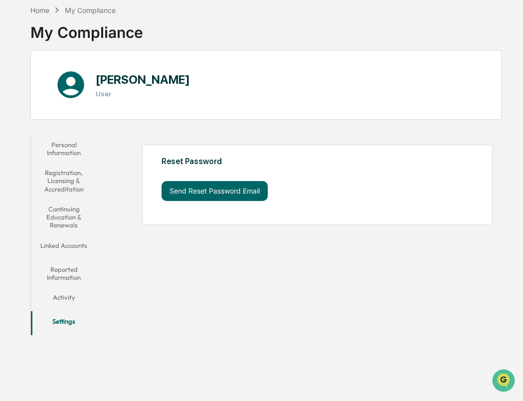
click at [71, 293] on button "Activity" at bounding box center [63, 299] width 65 height 24
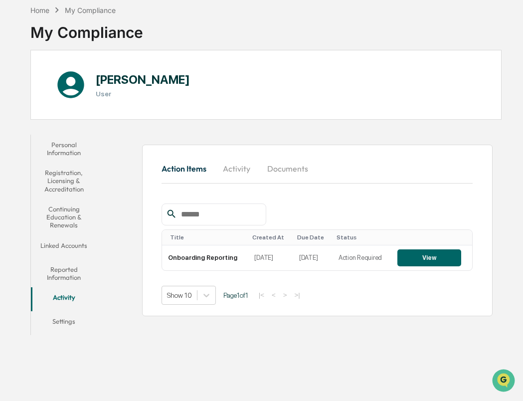
click at [79, 315] on button "Settings" at bounding box center [63, 323] width 65 height 24
